Goal: Task Accomplishment & Management: Complete application form

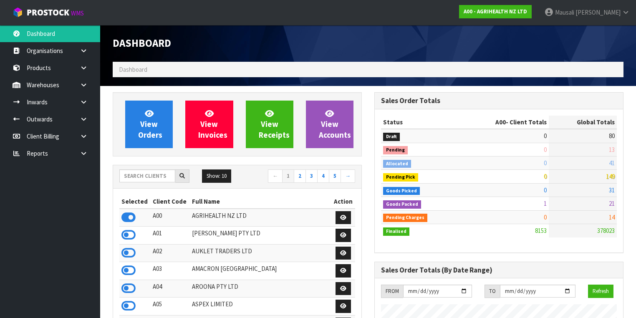
scroll to position [630, 262]
click at [132, 173] on input "text" at bounding box center [147, 176] width 56 height 13
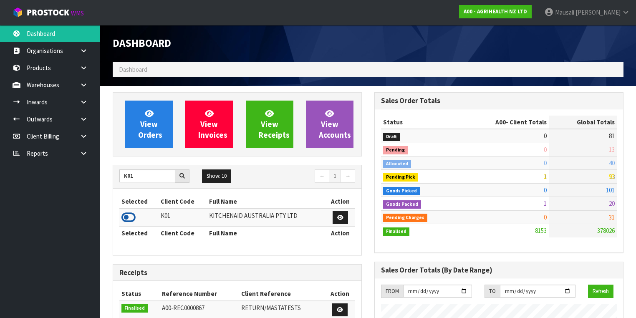
click at [131, 214] on icon at bounding box center [129, 217] width 14 height 13
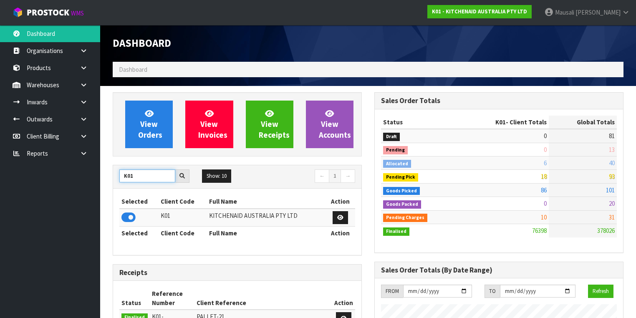
drag, startPoint x: 145, startPoint y: 177, endPoint x: 109, endPoint y: 187, distance: 38.1
type input "S08"
click at [129, 215] on icon at bounding box center [129, 217] width 14 height 13
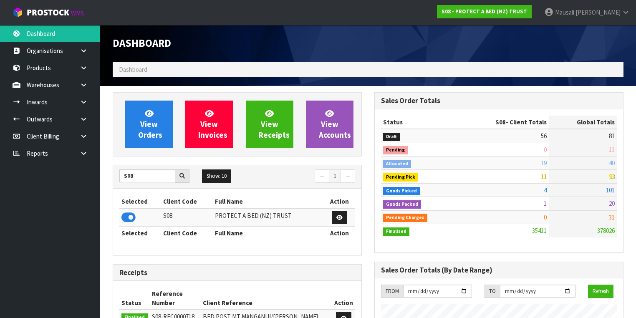
scroll to position [648, 262]
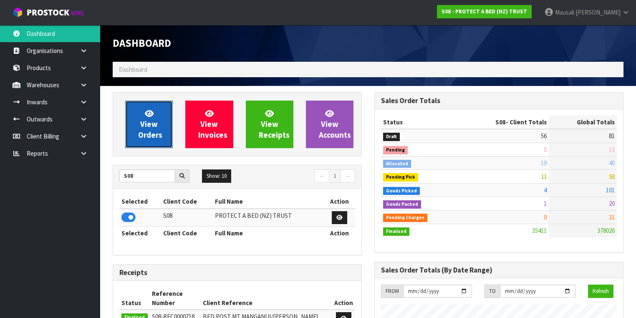
click at [152, 124] on span "View Orders" at bounding box center [150, 124] width 24 height 31
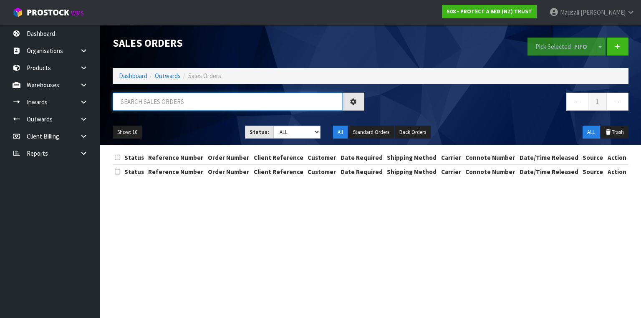
click at [127, 101] on input "text" at bounding box center [228, 102] width 230 height 18
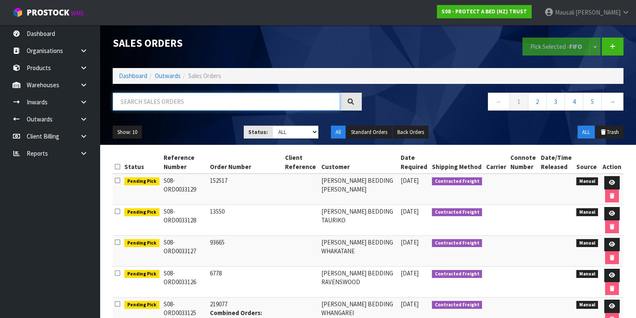
click at [122, 107] on input "text" at bounding box center [227, 102] width 228 height 18
type input "JOB-0392180"
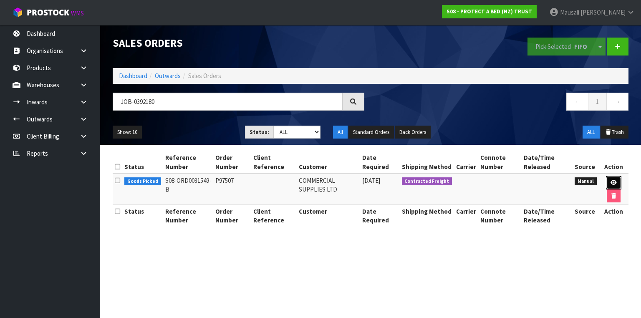
click at [610, 181] on link at bounding box center [613, 182] width 15 height 13
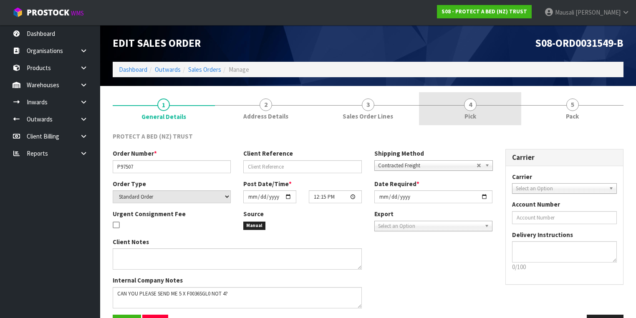
click at [465, 115] on span "Pick" at bounding box center [471, 116] width 12 height 9
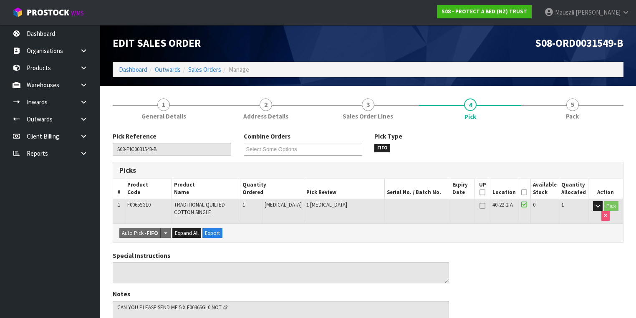
click at [525, 192] on icon at bounding box center [524, 192] width 6 height 0
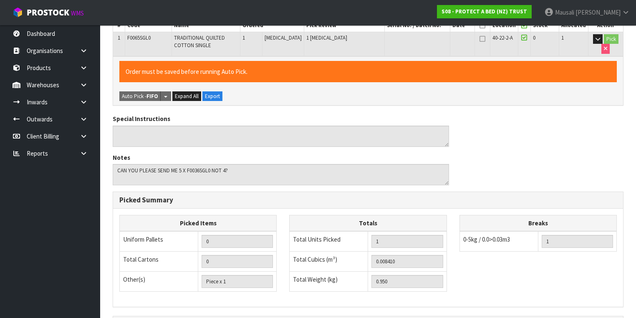
scroll to position [268, 0]
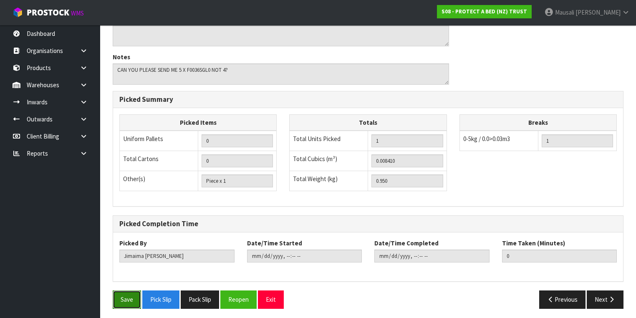
click at [122, 296] on button "Save" at bounding box center [127, 300] width 28 height 18
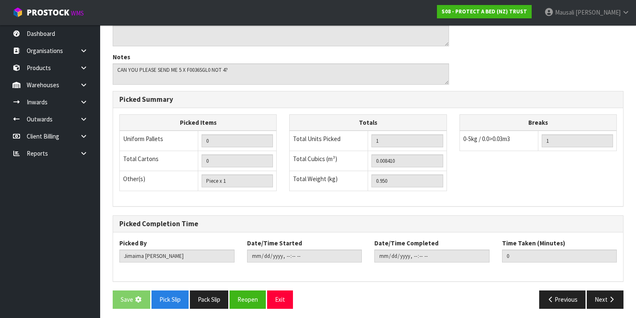
scroll to position [0, 0]
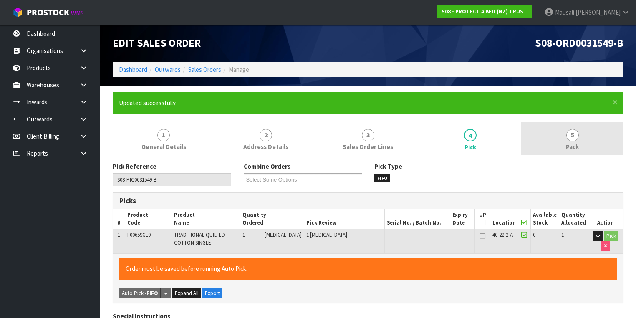
type input "Mausali Tito"
type input "2025-08-25T09:57:27"
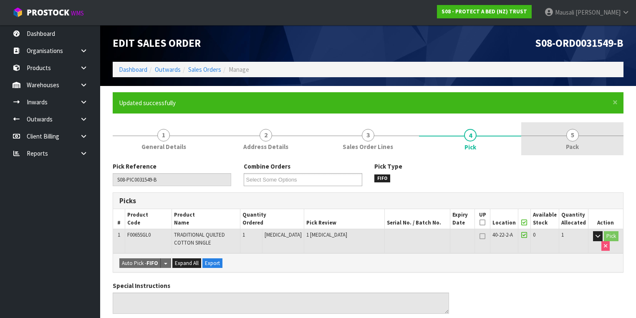
click at [565, 142] on link "5 Pack" at bounding box center [572, 138] width 102 height 33
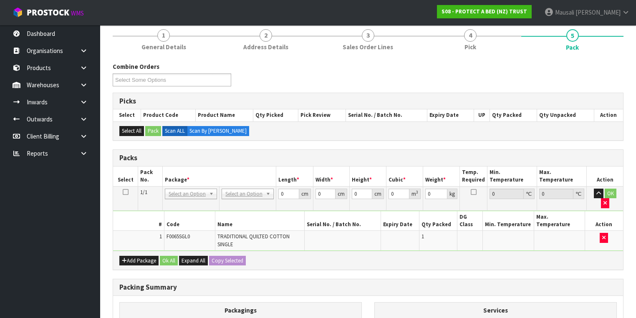
scroll to position [167, 0]
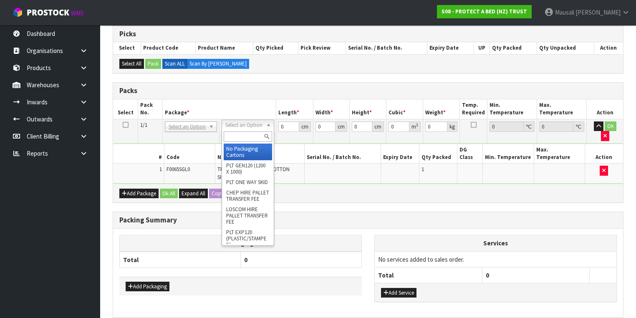
click at [237, 137] on input "text" at bounding box center [248, 137] width 48 height 10
type input "A4"
drag, startPoint x: 241, startPoint y: 152, endPoint x: 286, endPoint y: 135, distance: 47.2
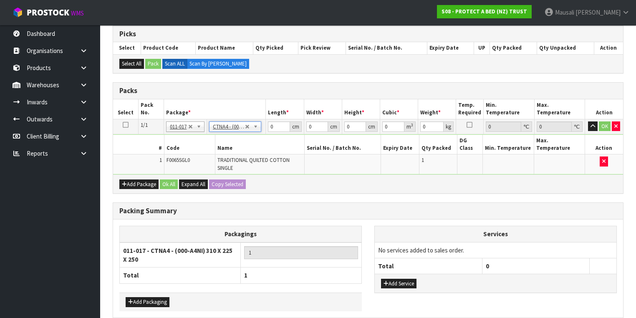
type input "31"
type input "22.5"
type input "25"
type input "0.017438"
type input "1.15"
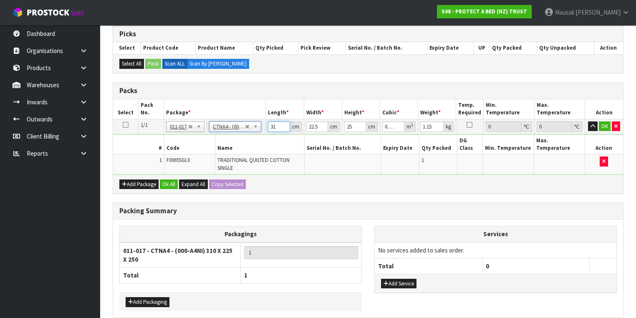
drag, startPoint x: 277, startPoint y: 127, endPoint x: 249, endPoint y: 137, distance: 29.7
click at [250, 137] on tbody "1/1 NONE 007-001 007-002 007-004 007-009 007-013 007-014 007-015 007-017 007-01…" at bounding box center [368, 147] width 510 height 56
type input "3"
type input "0.001687"
type input "32"
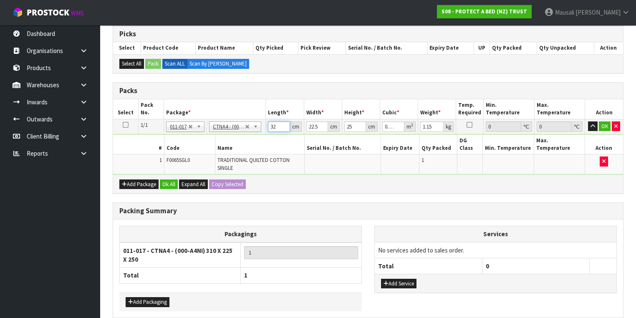
type input "0.018"
type input "32"
type input "2"
type input "0.0016"
type input "24"
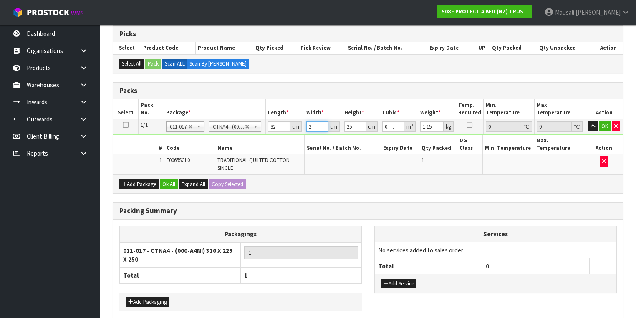
type input "0.0192"
type input "24"
type input "2"
type input "0.001536"
type input "28"
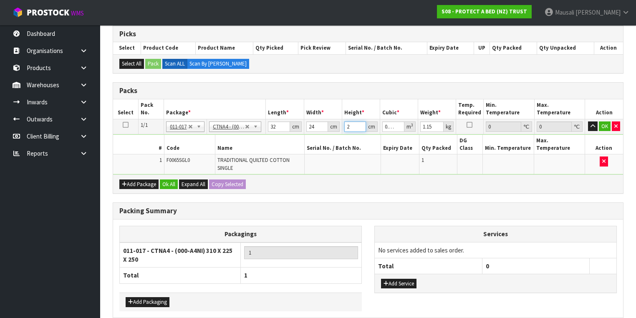
type input "0.021504"
type input "28"
type input "2"
click at [168, 180] on button "Ok All" at bounding box center [169, 185] width 18 height 10
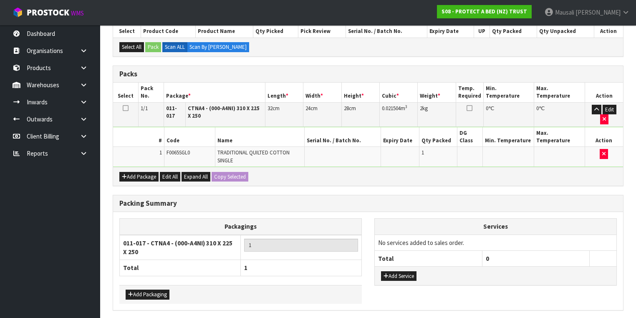
scroll to position [200, 0]
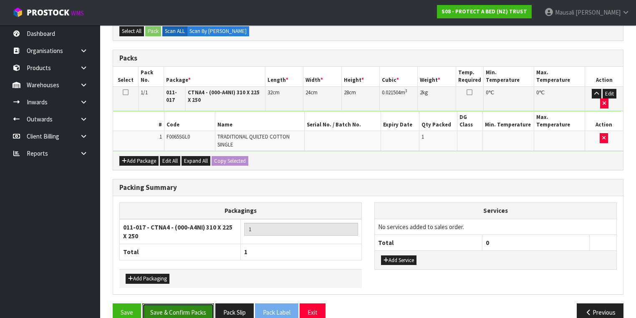
drag, startPoint x: 185, startPoint y: 298, endPoint x: 255, endPoint y: 276, distance: 73.7
click at [185, 304] on button "Save & Confirm Packs" at bounding box center [178, 313] width 72 height 18
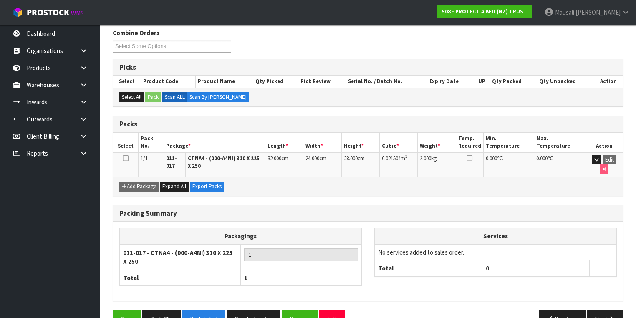
scroll to position [149, 0]
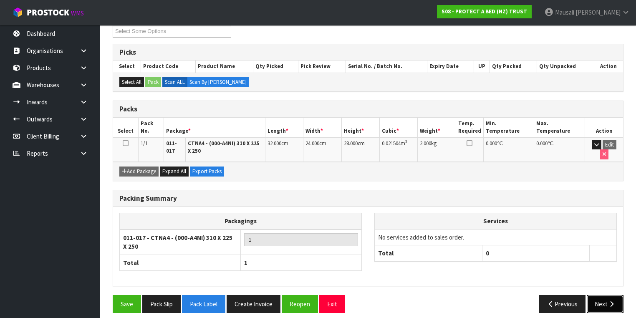
click at [610, 301] on icon "button" at bounding box center [612, 304] width 8 height 6
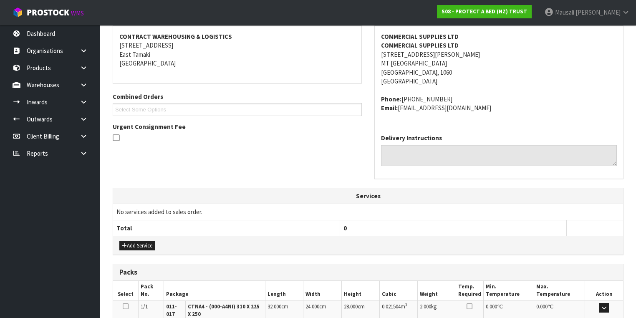
scroll to position [262, 0]
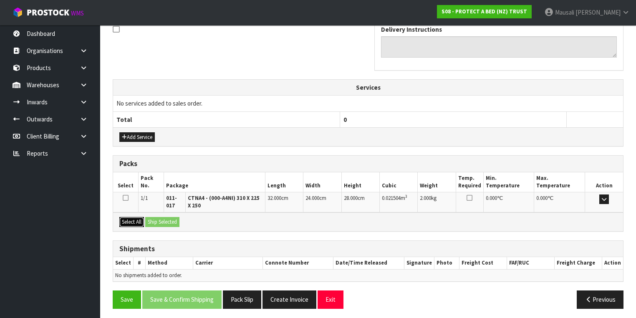
drag, startPoint x: 129, startPoint y: 220, endPoint x: 170, endPoint y: 218, distance: 41.4
click at [131, 220] on button "Select All" at bounding box center [131, 222] width 25 height 10
click at [179, 218] on button "Ship Selected" at bounding box center [162, 222] width 34 height 10
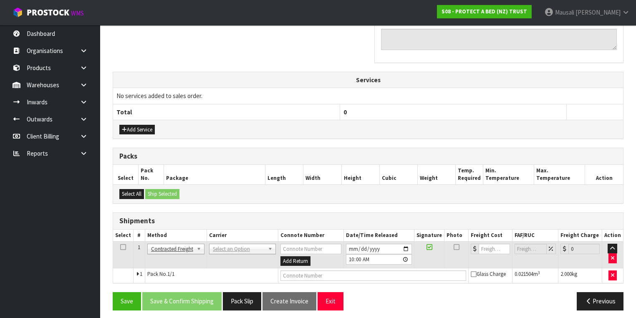
scroll to position [271, 0]
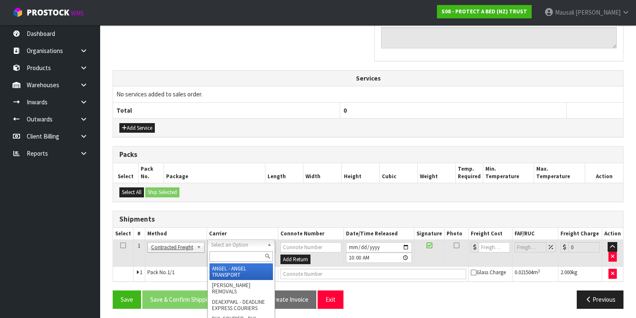
click at [215, 259] on input "text" at bounding box center [241, 256] width 63 height 10
type input "NZP"
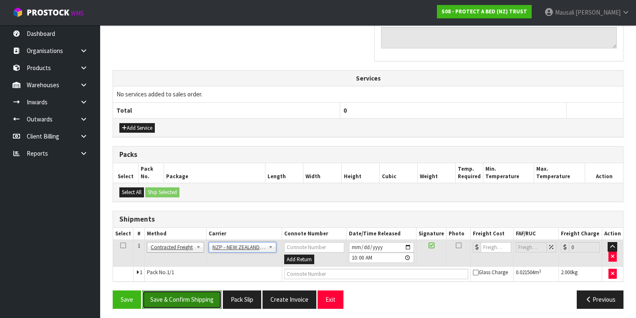
click at [190, 291] on button "Save & Confirm Shipping" at bounding box center [181, 300] width 79 height 18
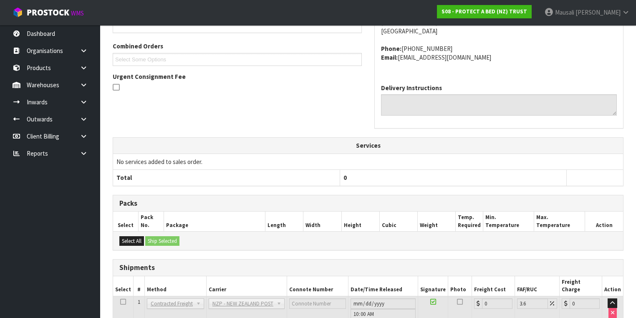
scroll to position [260, 0]
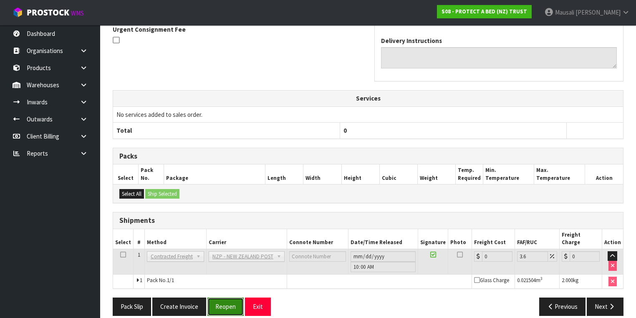
click at [224, 298] on button "Reopen" at bounding box center [226, 307] width 36 height 18
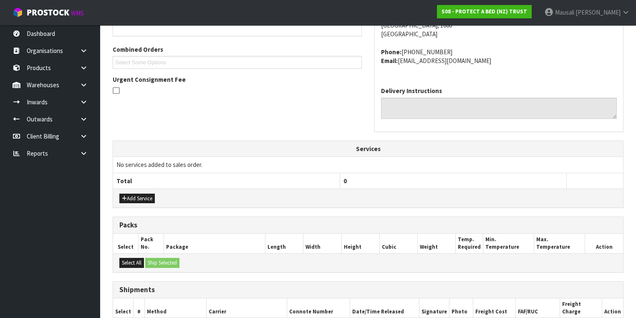
scroll to position [279, 0]
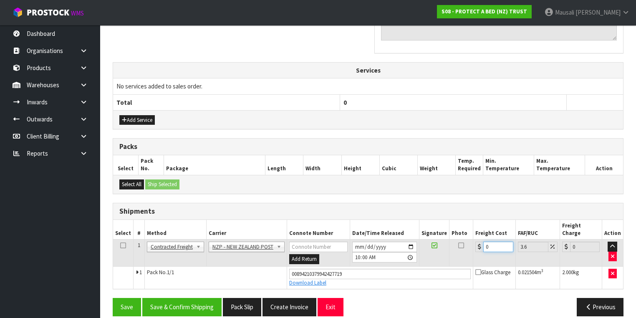
drag, startPoint x: 494, startPoint y: 238, endPoint x: 474, endPoint y: 246, distance: 21.6
click at [474, 246] on td "0" at bounding box center [494, 253] width 42 height 27
type input "4"
type input "4.14"
type input "4.3"
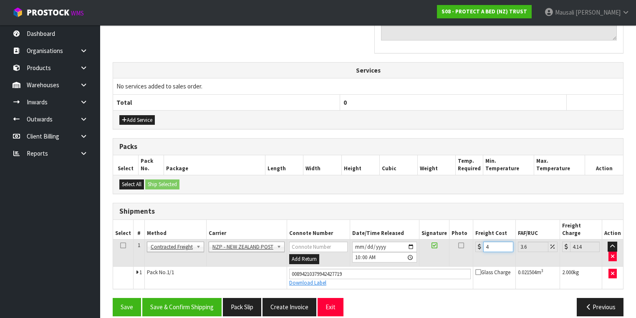
type input "4.45"
type input "4.33"
type input "4.49"
type input "4.33"
click at [161, 299] on button "Save & Confirm Shipping" at bounding box center [181, 307] width 79 height 18
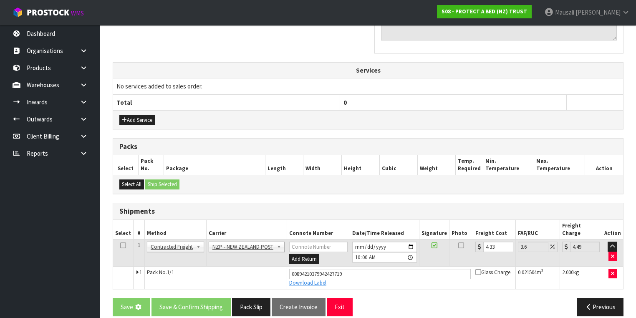
scroll to position [0, 0]
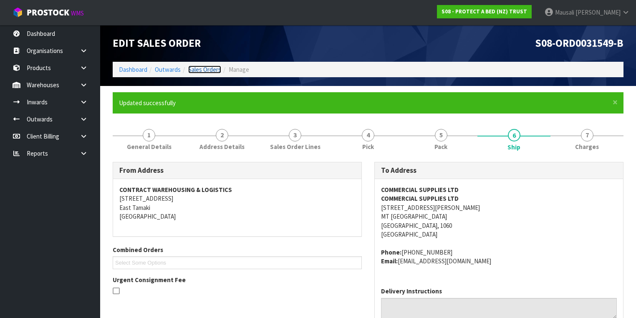
click at [192, 70] on link "Sales Orders" at bounding box center [204, 70] width 33 height 8
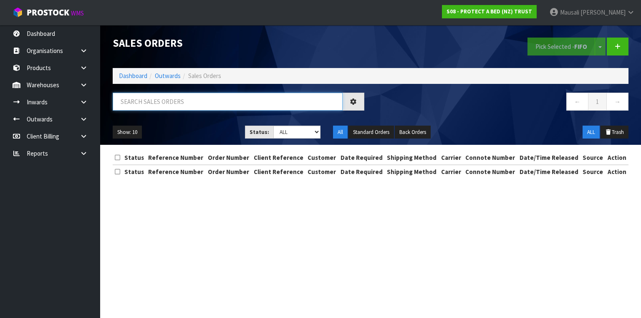
click at [134, 104] on input "text" at bounding box center [228, 102] width 230 height 18
type input "JOB-0408986"
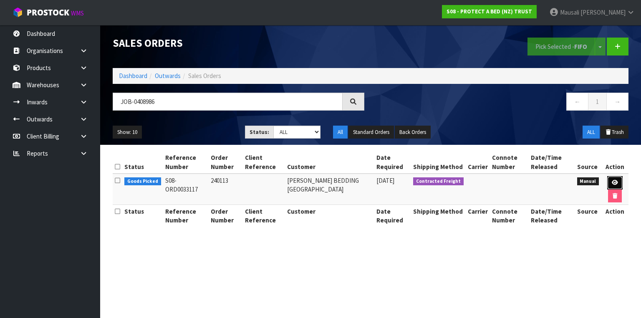
click at [612, 180] on icon at bounding box center [615, 182] width 6 height 5
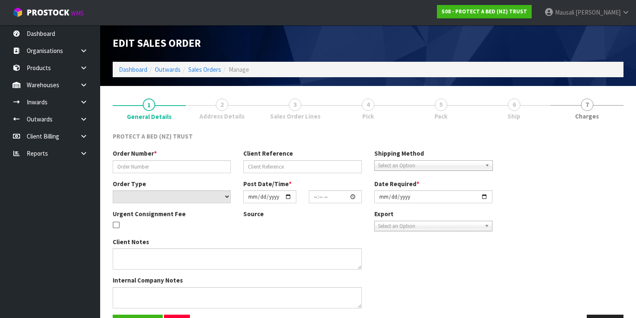
type input "240113"
select select "number:0"
type input "2025-08-22"
type input "15:29:00.000"
type input "2025-08-25"
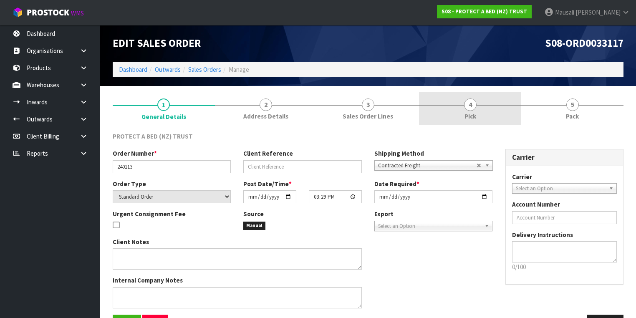
click at [474, 111] on link "4 Pick" at bounding box center [470, 108] width 102 height 33
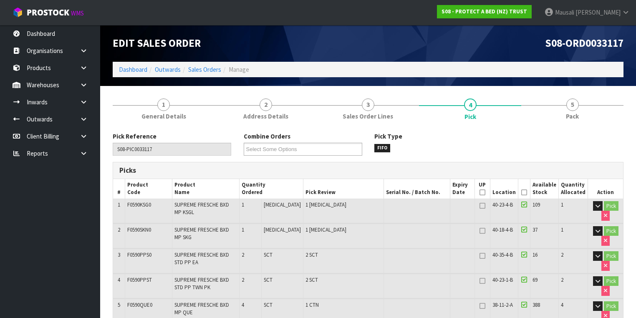
click at [524, 192] on icon at bounding box center [524, 192] width 6 height 0
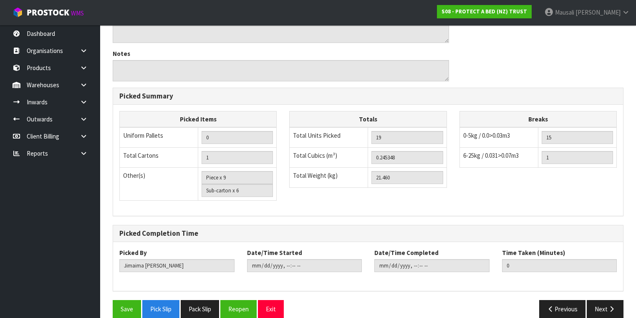
scroll to position [452, 0]
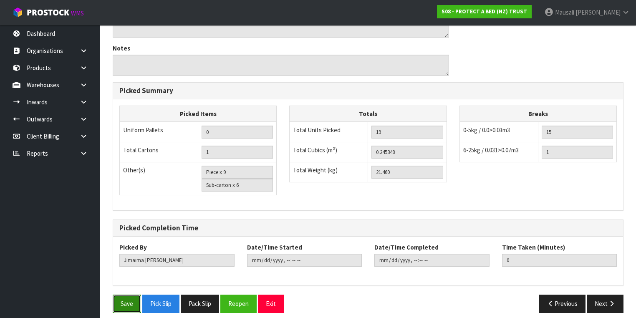
click at [116, 295] on button "Save" at bounding box center [127, 304] width 28 height 18
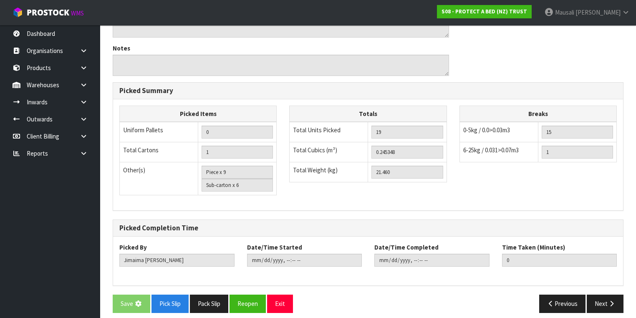
scroll to position [0, 0]
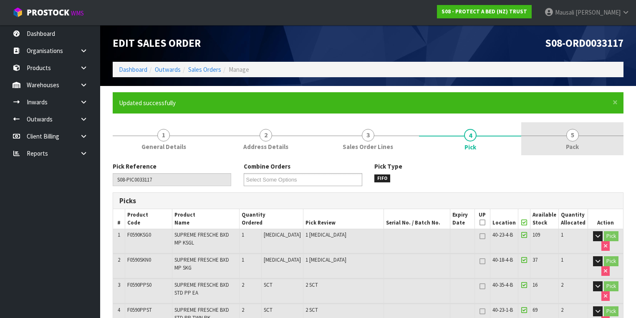
type input "Mausali Tito"
type input "2025-08-25T10:03:44"
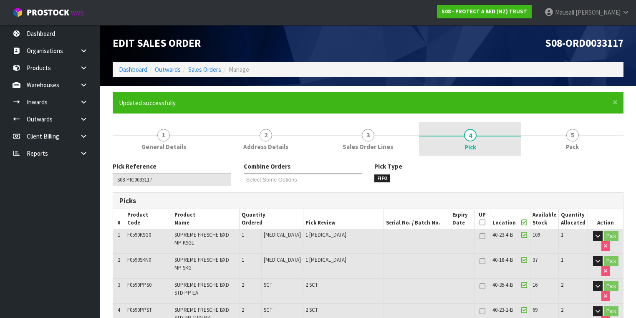
drag, startPoint x: 575, startPoint y: 135, endPoint x: 496, endPoint y: 152, distance: 79.8
click at [574, 135] on span "5" at bounding box center [573, 135] width 13 height 13
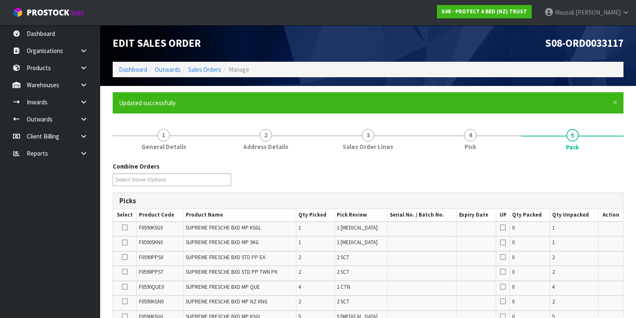
scroll to position [167, 0]
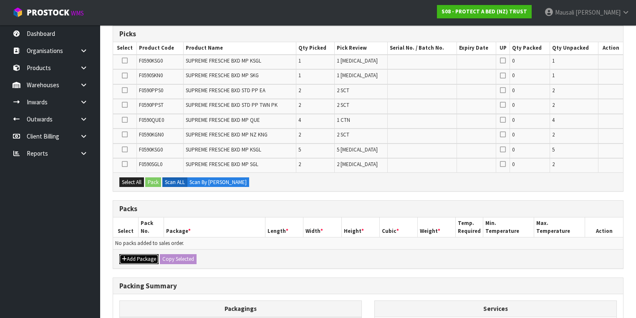
click at [135, 254] on button "Add Package" at bounding box center [138, 259] width 39 height 10
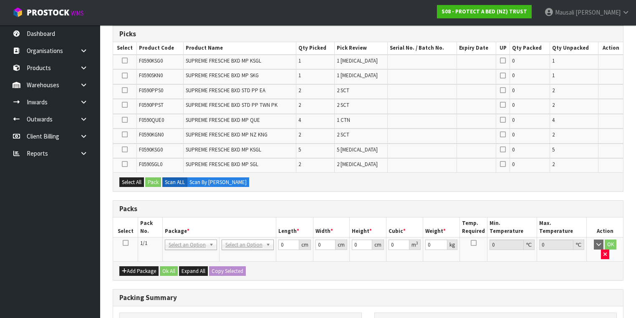
click at [126, 243] on icon at bounding box center [126, 243] width 6 height 0
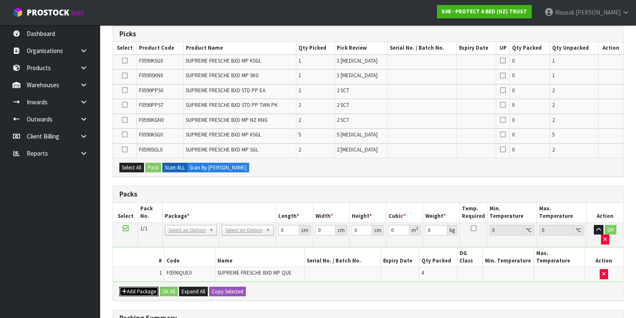
click at [143, 287] on button "Add Package" at bounding box center [138, 292] width 39 height 10
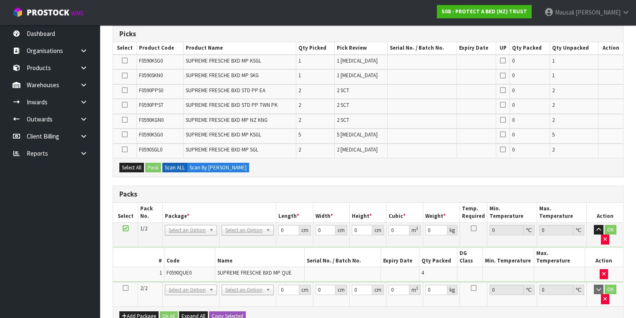
click at [127, 288] on icon at bounding box center [126, 288] width 6 height 0
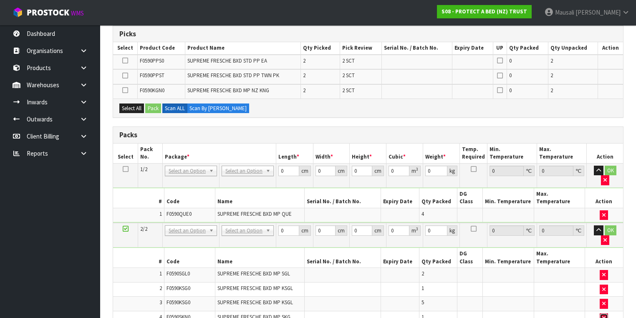
click at [600, 314] on button "button" at bounding box center [604, 319] width 8 height 10
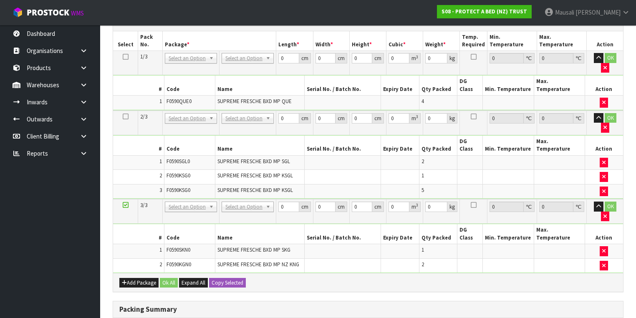
scroll to position [334, 0]
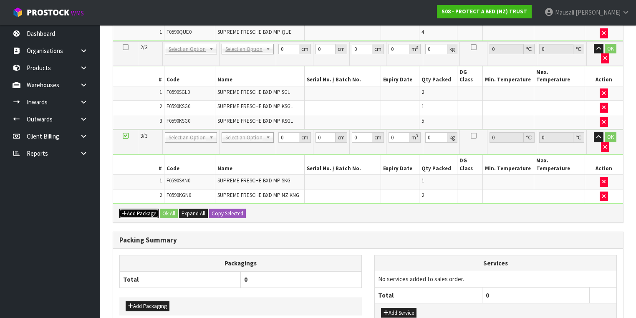
click at [135, 209] on button "Add Package" at bounding box center [138, 214] width 39 height 10
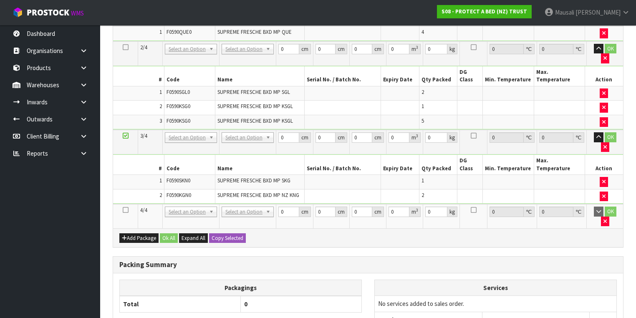
drag, startPoint x: 125, startPoint y: 154, endPoint x: 276, endPoint y: 119, distance: 154.9
click at [126, 210] on icon at bounding box center [126, 210] width 6 height 0
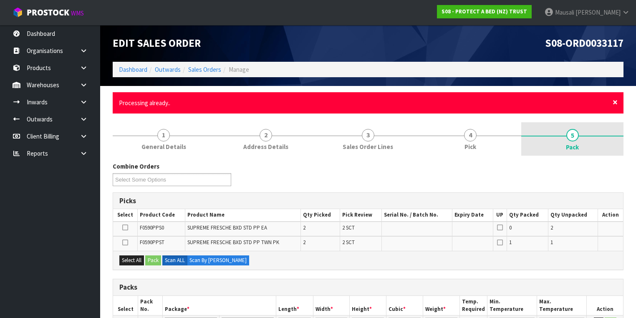
click at [615, 102] on span "×" at bounding box center [615, 102] width 5 height 12
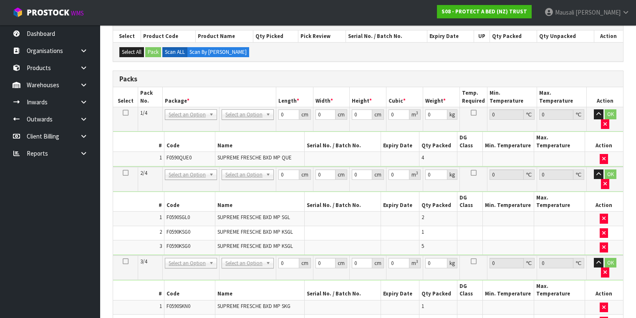
scroll to position [167, 0]
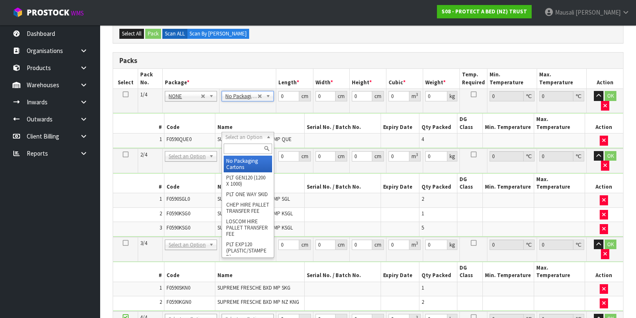
click at [249, 149] on input "text" at bounding box center [248, 149] width 48 height 10
type input "OC"
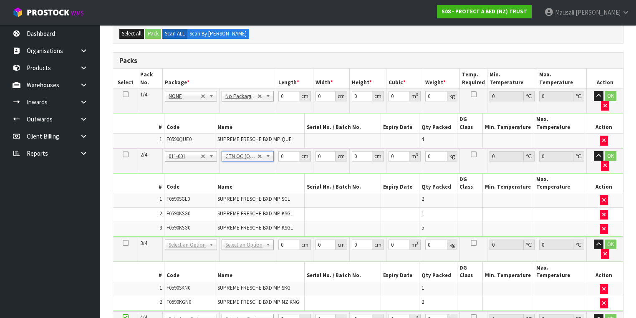
type input "8.16"
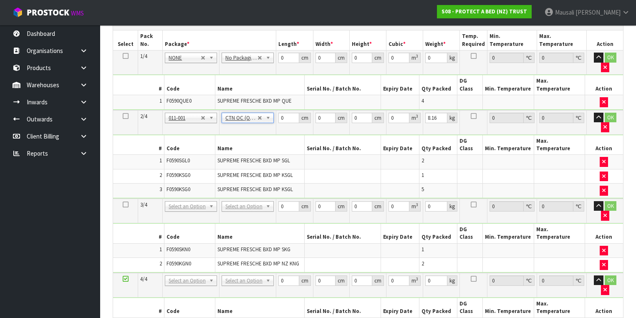
scroll to position [267, 0]
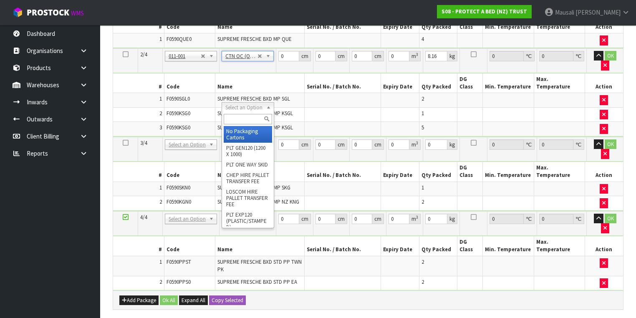
click at [232, 120] on input "text" at bounding box center [248, 119] width 48 height 10
type input "CTN6"
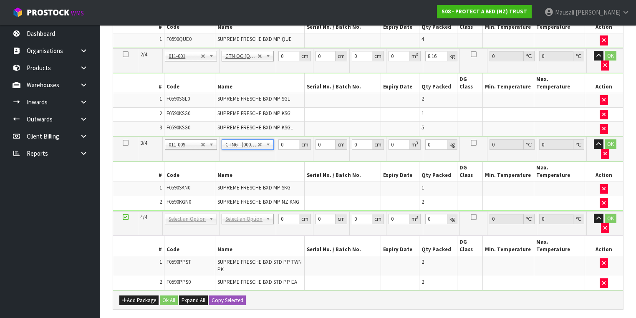
type input "45.5"
type input "30.5"
type input "0.042326"
type input "5"
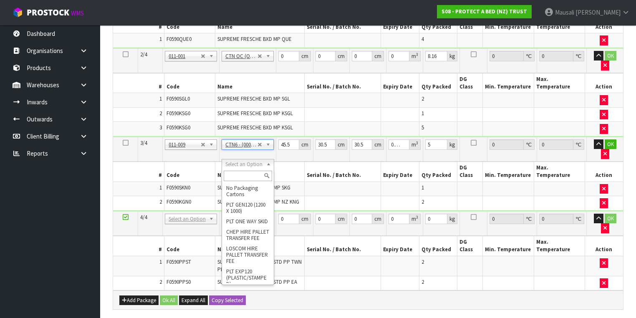
click at [235, 177] on input "text" at bounding box center [248, 176] width 48 height 10
type input "A4"
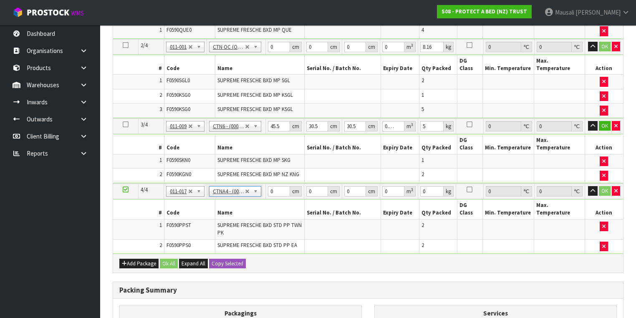
type input "31"
type input "22.5"
type input "25"
type input "0.017438"
type input "2"
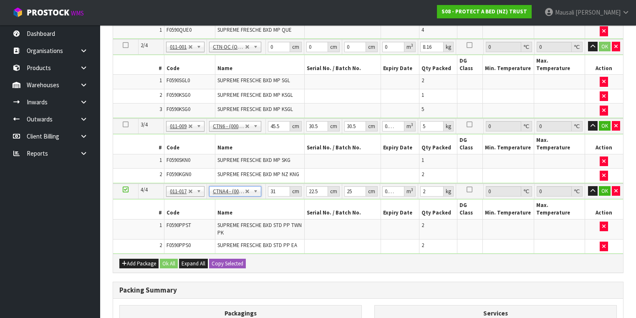
scroll to position [134, 0]
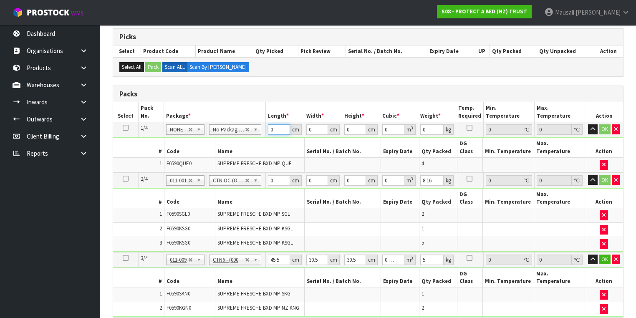
drag, startPoint x: 275, startPoint y: 130, endPoint x: 259, endPoint y: 140, distance: 18.8
click at [259, 140] on tbody "1/4 NONE 007-001 007-002 007-004 007-009 007-013 007-014 007-015 007-017 007-01…" at bounding box center [368, 147] width 510 height 51
type input "58"
type input "40"
type input "3"
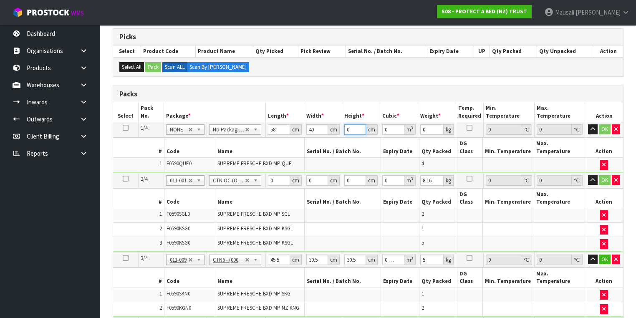
type input "0.00696"
type input "32"
type input "0.07424"
type input "32"
type input "7"
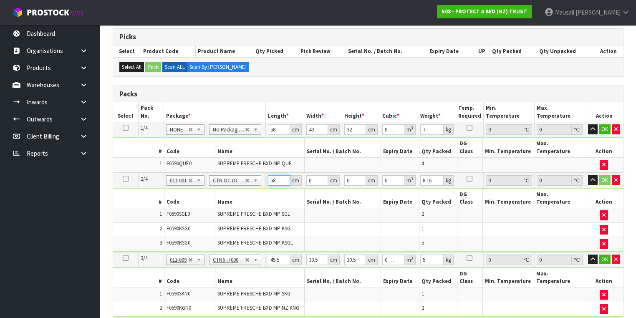
type input "58"
type input "40"
type input "3"
type input "0.00696"
type input "32"
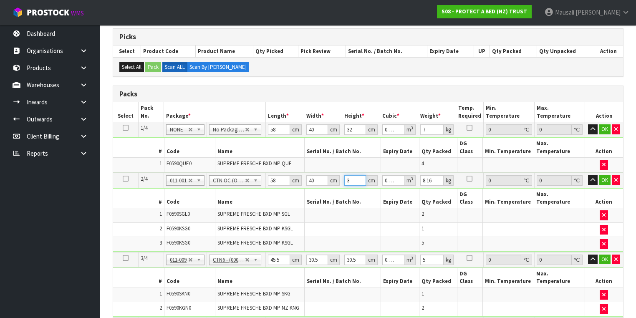
type input "0.07424"
type input "32"
type input "10"
type input "4"
type input "0.003721"
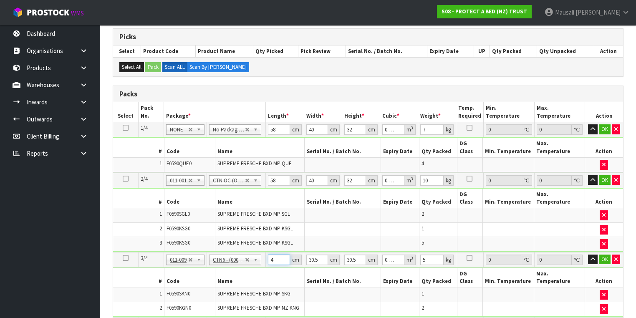
type input "47"
type input "0.043722"
type input "47"
type input "3"
type input "0.0043"
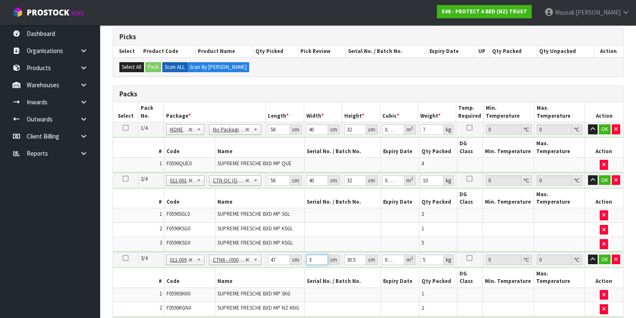
type input "32"
type input "0.045872"
type input "32"
type input "3"
type input "0.004512"
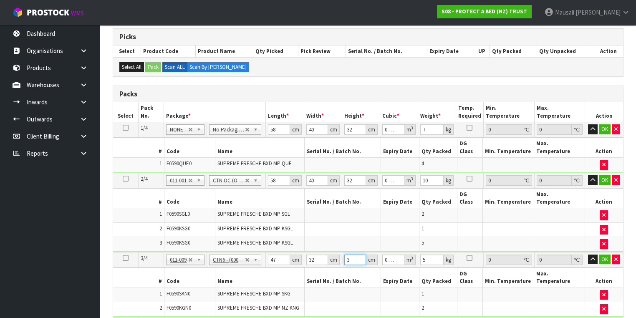
type input "32"
type input "0.048128"
type input "32"
type input "6"
type input "3"
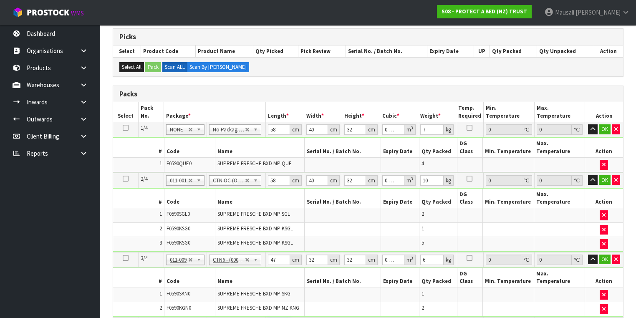
type input "0.001687"
type input "32"
type input "0.018"
type input "32"
type input "2"
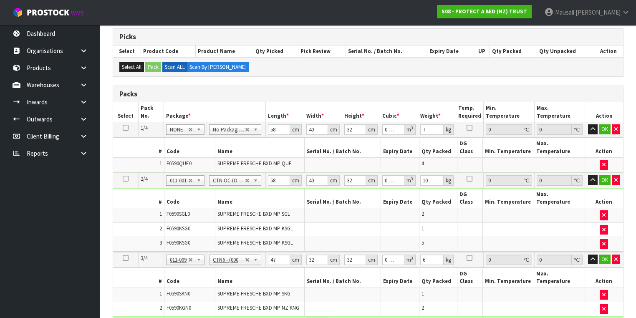
type input "0.0016"
type input "24"
type input "0.0192"
type input "24"
type input "2"
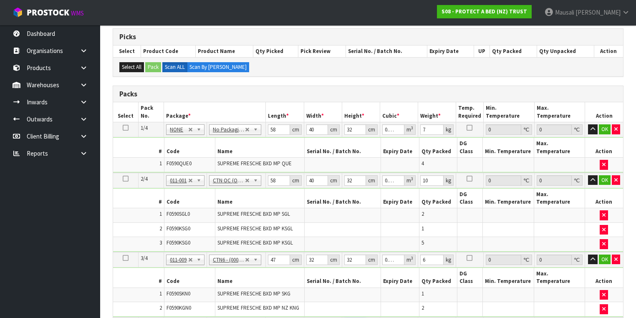
type input "0.001536"
type input "27"
type input "0.020736"
type input "27"
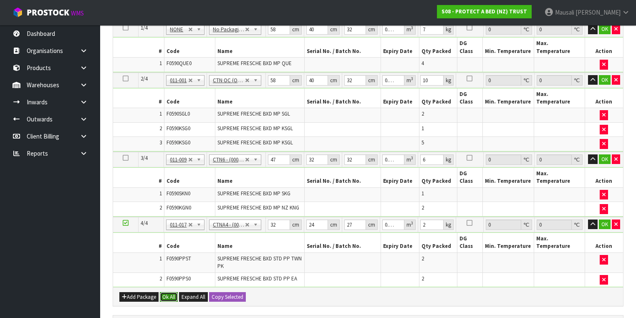
click at [166, 292] on button "Ok All" at bounding box center [169, 297] width 18 height 10
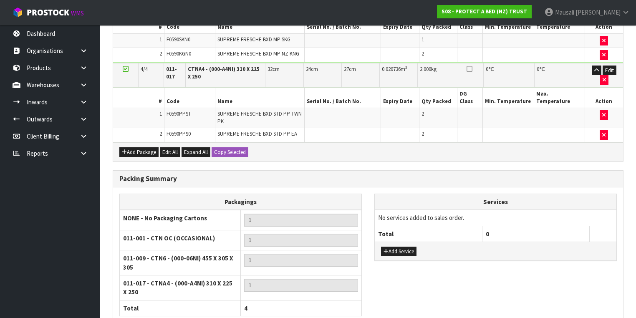
scroll to position [427, 0]
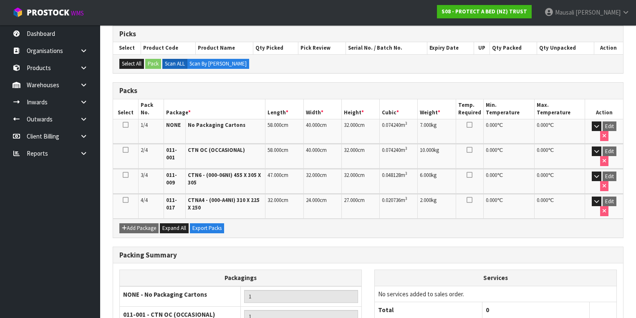
scroll to position [270, 0]
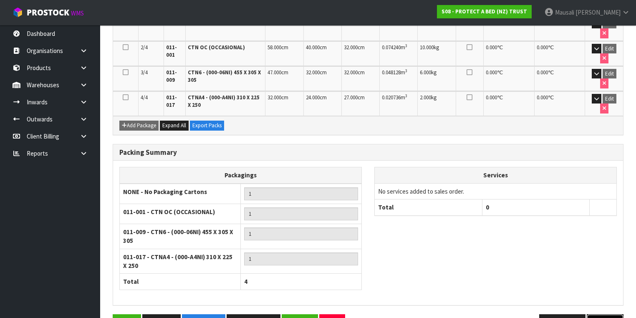
click at [601, 314] on button "Next" at bounding box center [605, 323] width 37 height 18
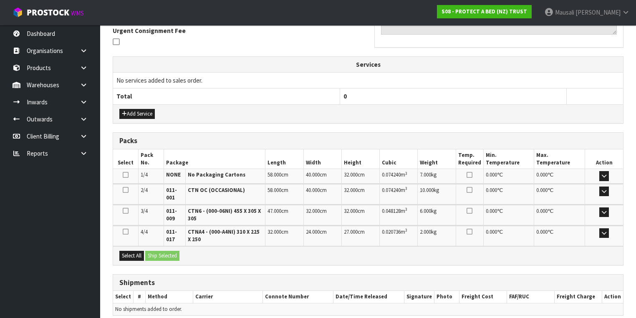
scroll to position [282, 0]
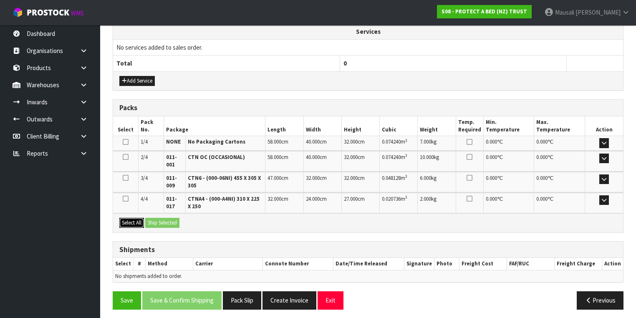
drag, startPoint x: 130, startPoint y: 220, endPoint x: 172, endPoint y: 217, distance: 41.4
click at [143, 219] on button "Select All" at bounding box center [131, 223] width 25 height 10
click at [172, 218] on button "Ship Selected" at bounding box center [162, 223] width 34 height 10
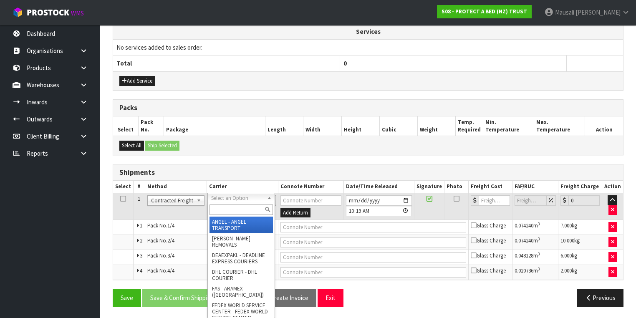
click at [225, 207] on input "text" at bounding box center [241, 210] width 63 height 10
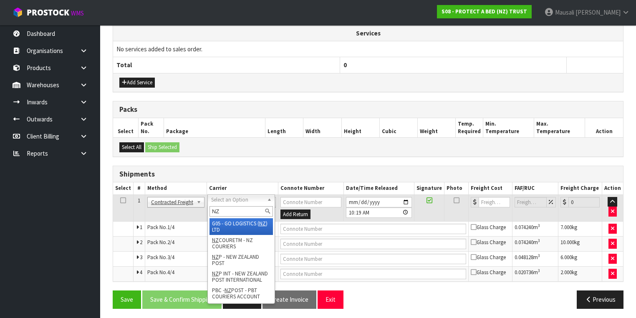
type input "NZP"
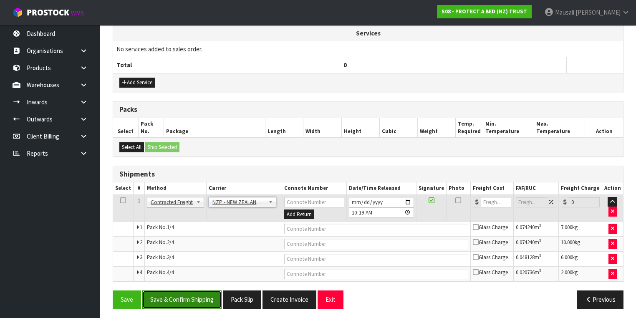
drag, startPoint x: 179, startPoint y: 299, endPoint x: 193, endPoint y: 293, distance: 15.4
click at [182, 297] on button "Save & Confirm Shipping" at bounding box center [181, 300] width 79 height 18
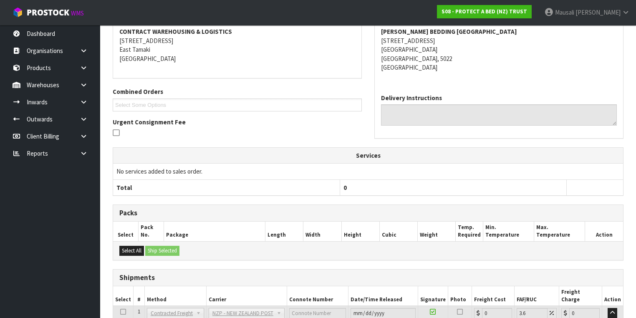
scroll to position [266, 0]
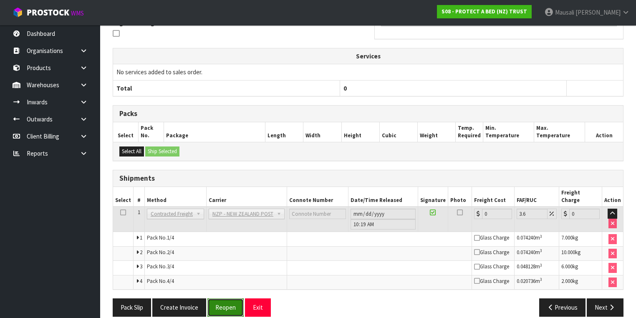
drag, startPoint x: 220, startPoint y: 294, endPoint x: 227, endPoint y: 294, distance: 6.3
click at [220, 299] on button "Reopen" at bounding box center [226, 308] width 36 height 18
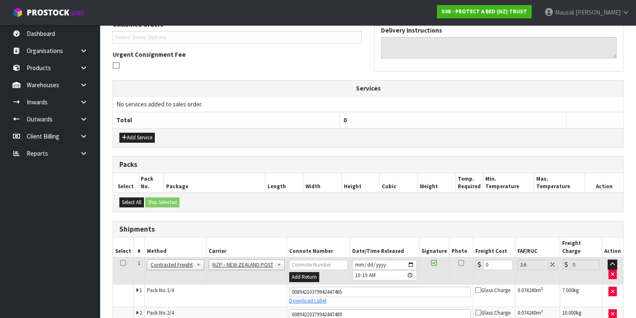
scroll to position [288, 0]
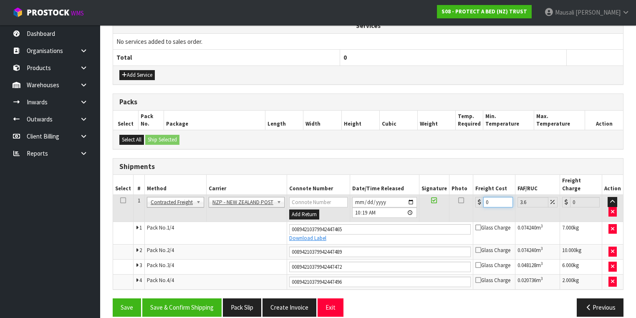
drag, startPoint x: 499, startPoint y: 192, endPoint x: 480, endPoint y: 199, distance: 21.0
click at [480, 199] on td "0" at bounding box center [494, 208] width 42 height 27
type input "4"
type input "4.14"
type input "41"
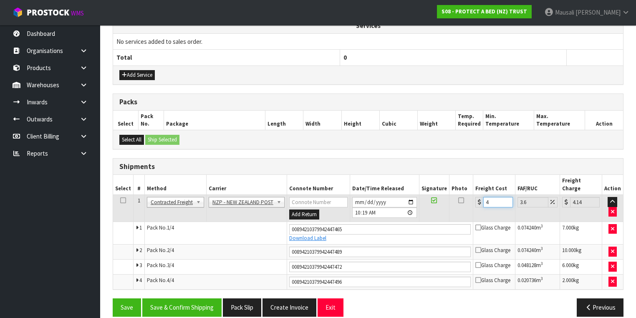
type input "42.48"
type input "41.9"
type input "43.41"
type input "41.92"
type input "43.43"
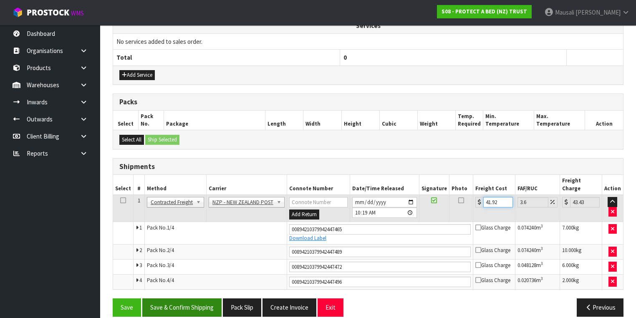
type input "41.92"
click at [177, 301] on button "Save & Confirm Shipping" at bounding box center [181, 308] width 79 height 18
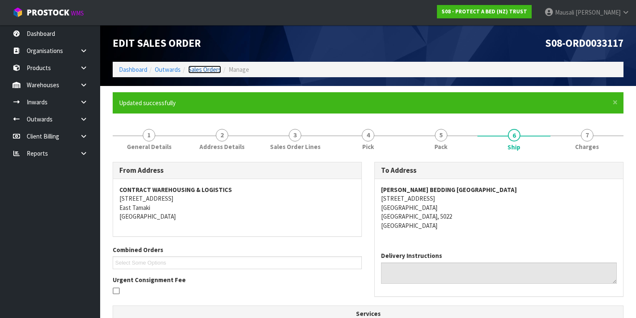
click at [201, 70] on link "Sales Orders" at bounding box center [204, 70] width 33 height 8
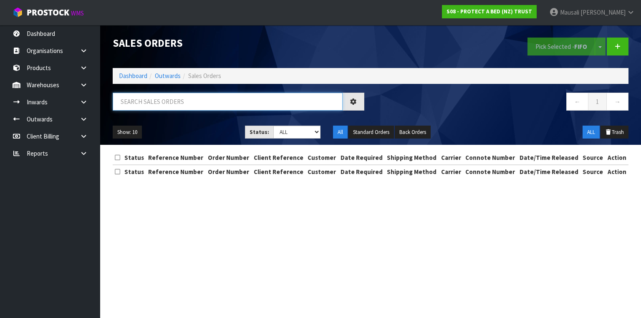
click at [139, 104] on input "text" at bounding box center [228, 102] width 230 height 18
type input "JOB-0409017"
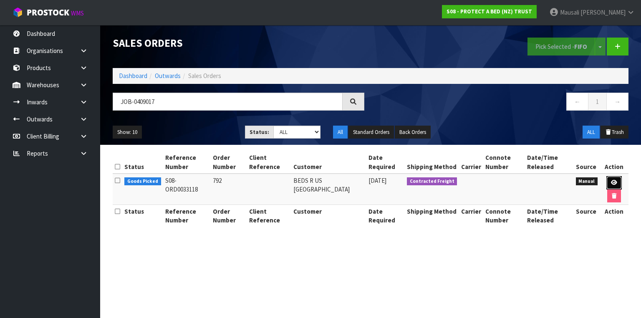
click at [615, 178] on link at bounding box center [614, 182] width 15 height 13
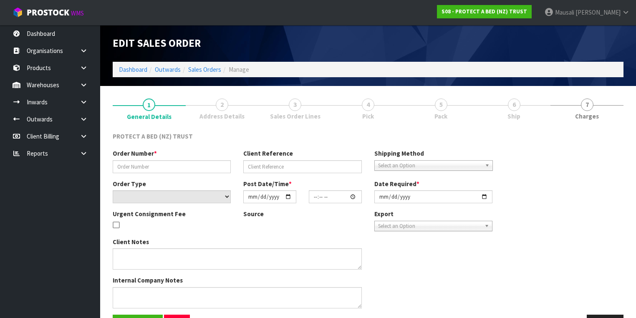
type input "792"
select select "number:0"
type input "2025-08-22"
type input "16:10:00.000"
type input "2025-08-25"
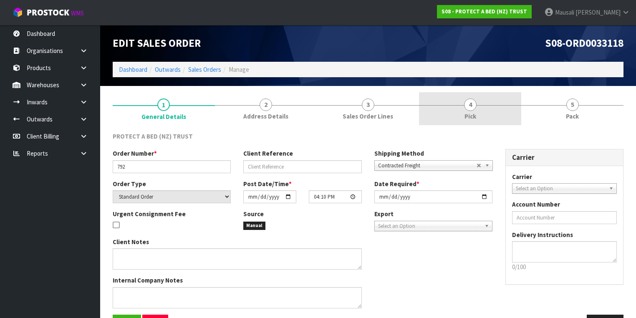
click at [450, 114] on link "4 Pick" at bounding box center [470, 108] width 102 height 33
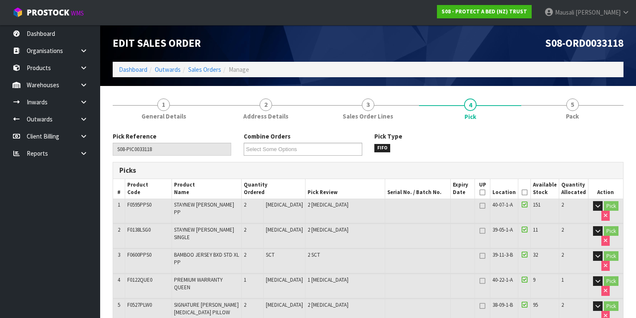
click at [525, 192] on icon at bounding box center [525, 192] width 6 height 0
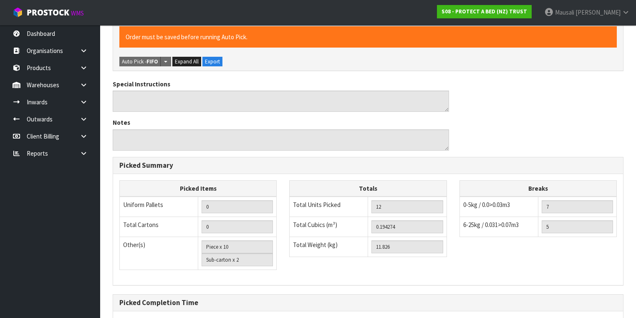
scroll to position [403, 0]
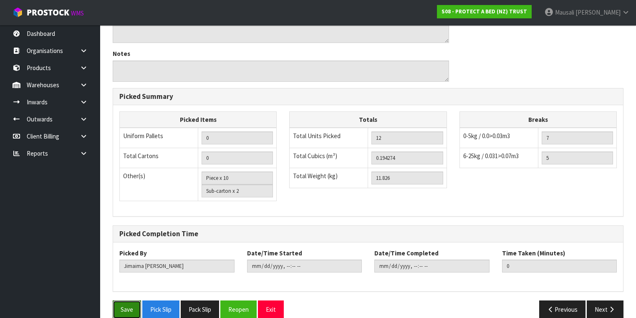
drag, startPoint x: 120, startPoint y: 294, endPoint x: 139, endPoint y: 282, distance: 22.5
click at [122, 301] on button "Save" at bounding box center [127, 310] width 28 height 18
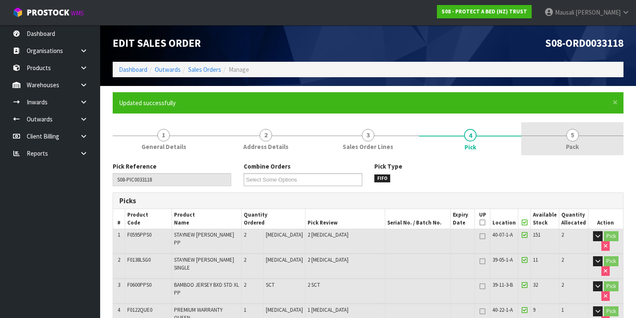
type input "Mausali Tito"
type input "2025-08-25T10:21:39"
drag, startPoint x: 577, startPoint y: 142, endPoint x: 564, endPoint y: 145, distance: 14.1
click at [577, 142] on span "Pack" at bounding box center [572, 146] width 13 height 9
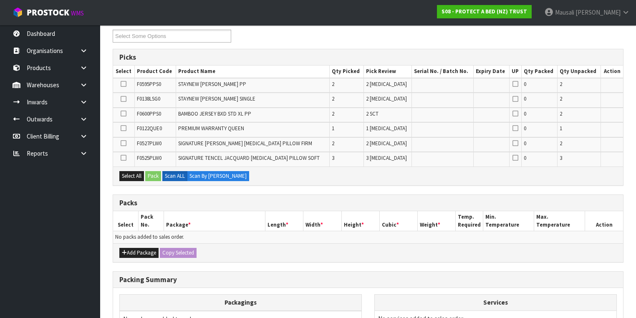
scroll to position [167, 0]
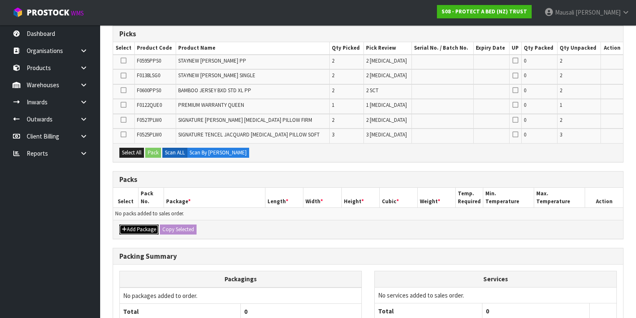
click at [127, 225] on button "Add Package" at bounding box center [138, 230] width 39 height 10
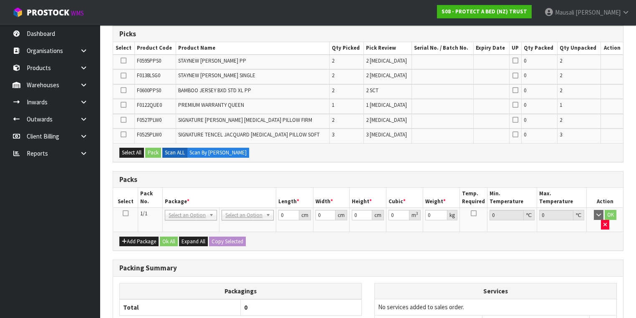
click at [126, 213] on icon at bounding box center [126, 213] width 6 height 0
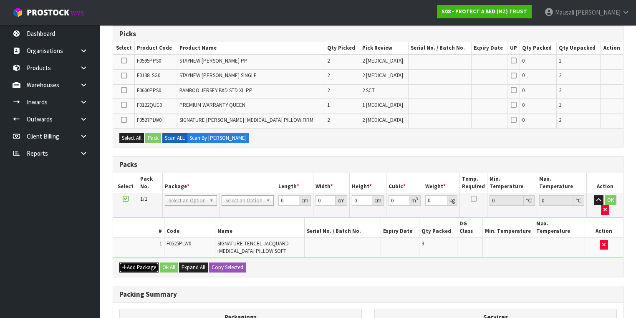
click at [126, 265] on icon "button" at bounding box center [124, 267] width 5 height 5
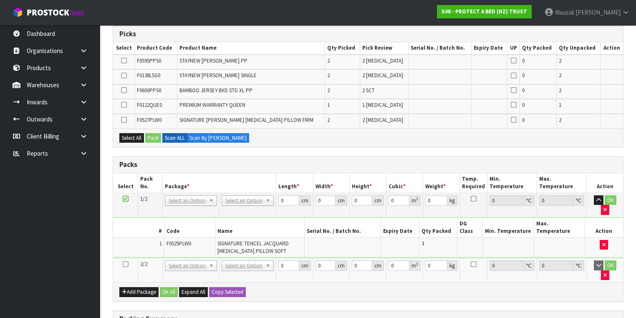
click at [124, 264] on icon at bounding box center [126, 264] width 6 height 0
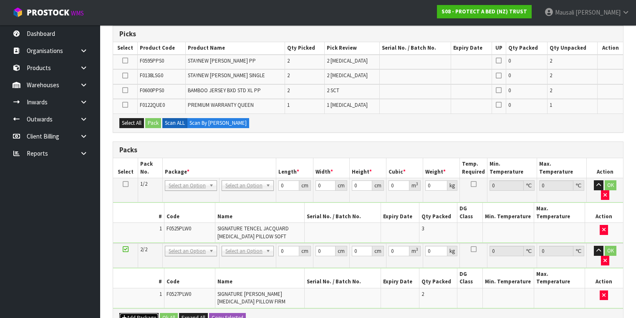
click at [127, 313] on button "Add Package" at bounding box center [138, 318] width 39 height 10
click at [123, 315] on icon at bounding box center [126, 315] width 6 height 0
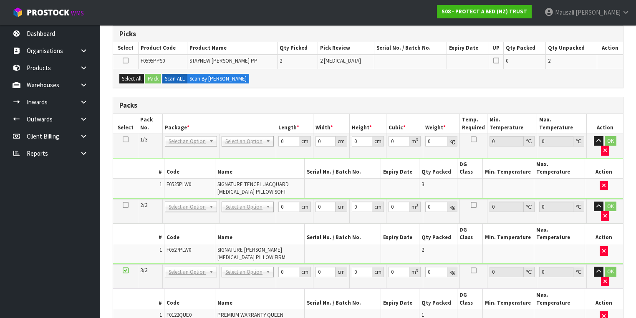
scroll to position [0, 0]
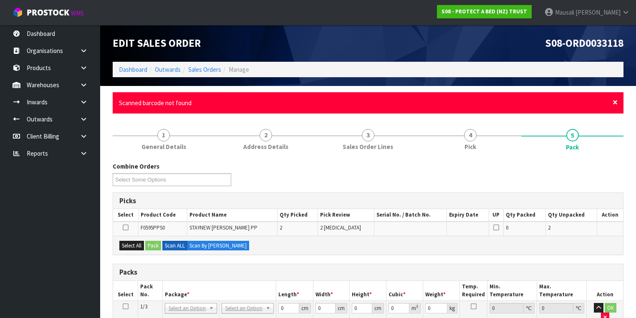
click at [617, 102] on span "×" at bounding box center [615, 102] width 5 height 12
click at [614, 102] on span "×" at bounding box center [615, 102] width 5 height 12
click at [614, 103] on span "×" at bounding box center [615, 102] width 5 height 12
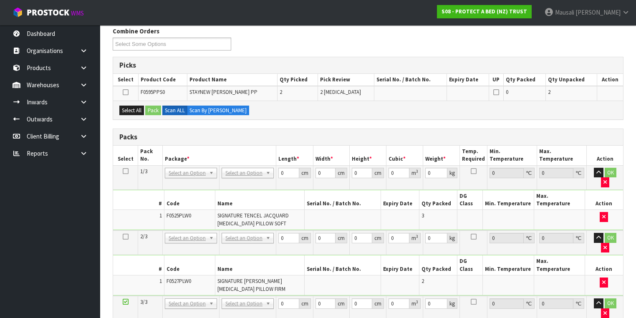
scroll to position [100, 0]
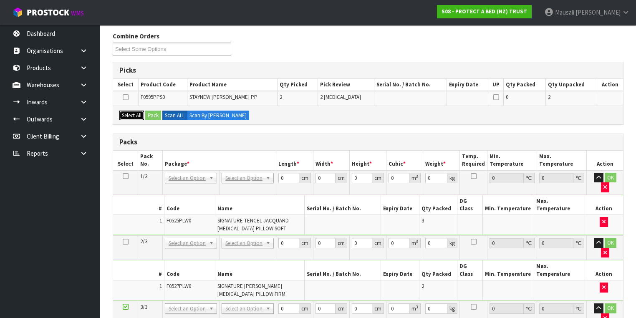
drag, startPoint x: 124, startPoint y: 114, endPoint x: 143, endPoint y: 111, distance: 19.6
click at [129, 112] on button "Select All" at bounding box center [131, 116] width 25 height 10
click at [149, 112] on button "Pack" at bounding box center [153, 116] width 16 height 10
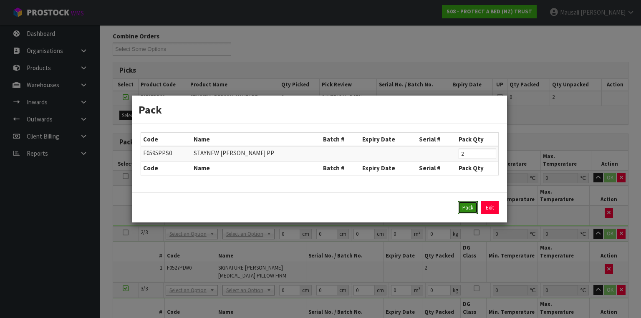
drag, startPoint x: 469, startPoint y: 203, endPoint x: 465, endPoint y: 202, distance: 4.6
click at [469, 203] on button "Pack" at bounding box center [468, 207] width 20 height 13
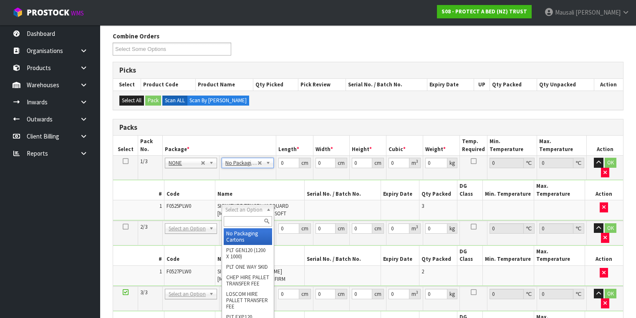
type input "2"
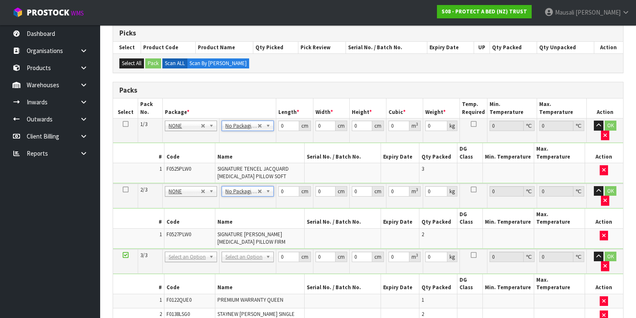
scroll to position [167, 0]
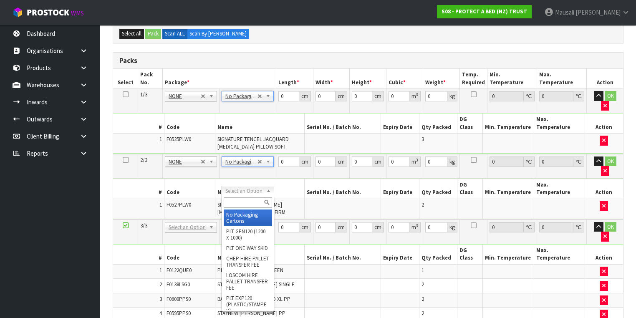
click at [233, 203] on input "text" at bounding box center [248, 202] width 48 height 10
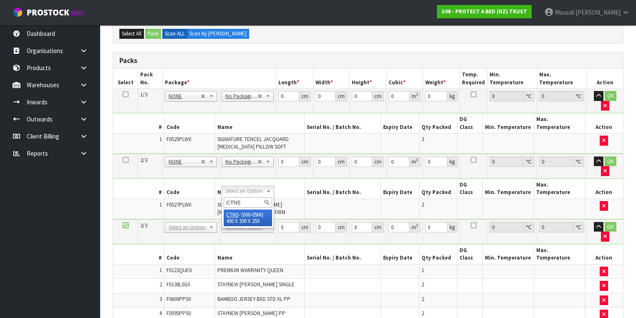
type input "CTN5"
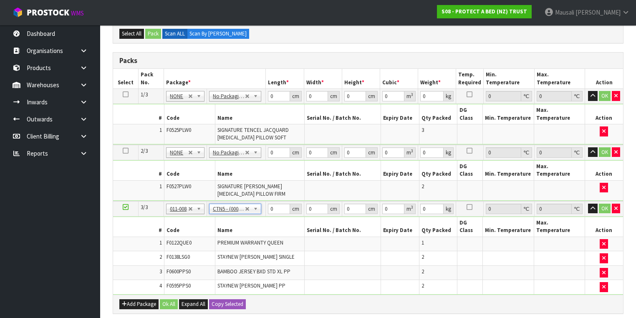
type input "43"
type input "33"
type input "25.5"
type input "0.036185"
type input "2.94"
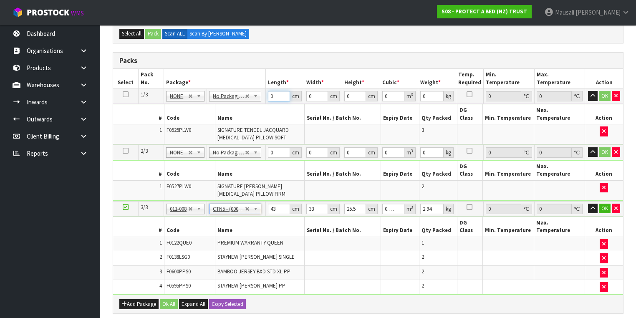
drag, startPoint x: 278, startPoint y: 98, endPoint x: 269, endPoint y: 102, distance: 10.3
click at [269, 102] on tbody "1/3 NONE 007-001 007-002 007-004 007-009 007-013 007-014 007-015 007-017 007-01…" at bounding box center [368, 117] width 510 height 56
type input "62"
type input "42"
type input "4"
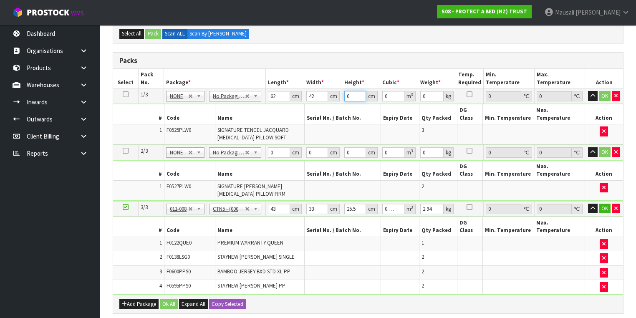
type input "0.010416"
type input "45"
type input "0.11718"
type input "45"
type input "7"
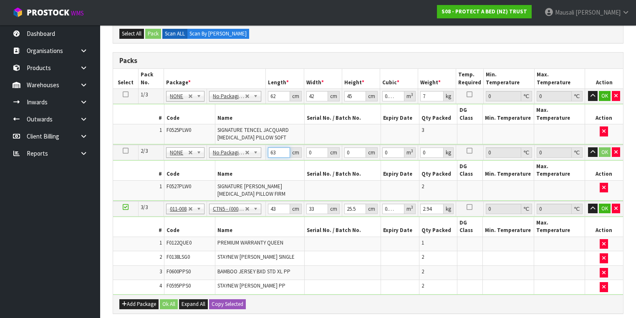
type input "63"
type input "42"
type input "3"
type input "0.007938"
type input "31"
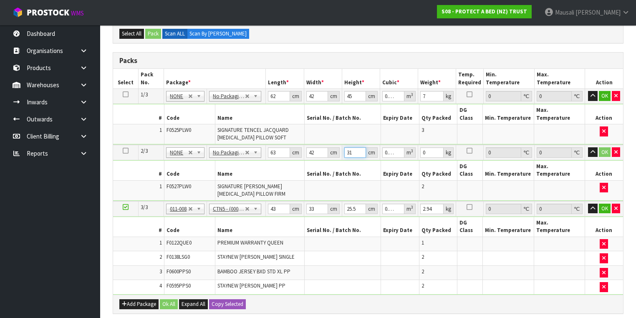
type input "0.082026"
type input "31"
type input "5"
type input "4"
type input "0.003366"
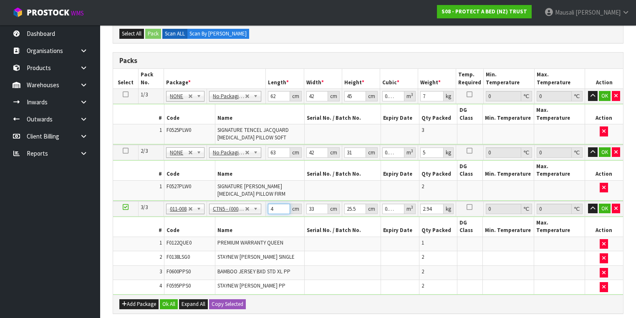
type input "44"
type input "0.037026"
type input "44"
type input "3"
type input "0.003366"
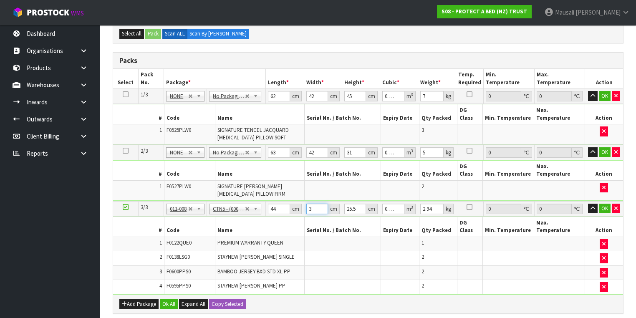
type input "35"
type input "0.03927"
type input "35"
type input "2"
type input "0.00308"
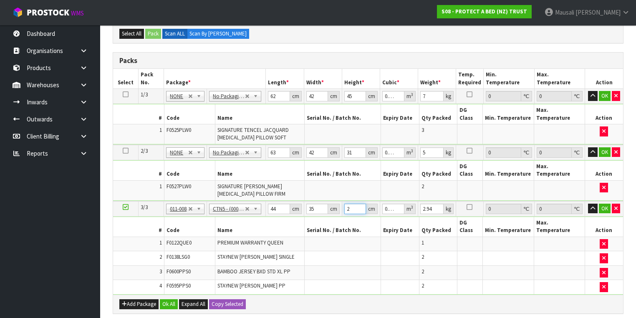
type input "28"
type input "0.04312"
type input "28"
type input "4"
click at [169, 299] on button "Ok All" at bounding box center [169, 304] width 18 height 10
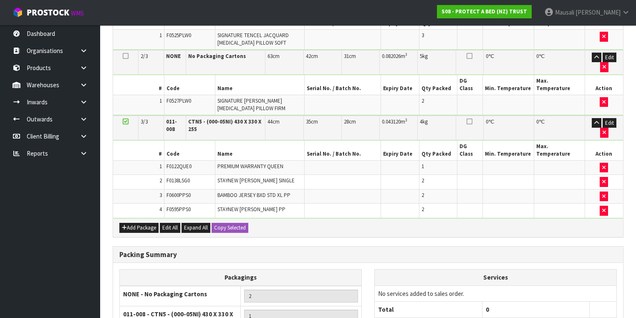
scroll to position [321, 0]
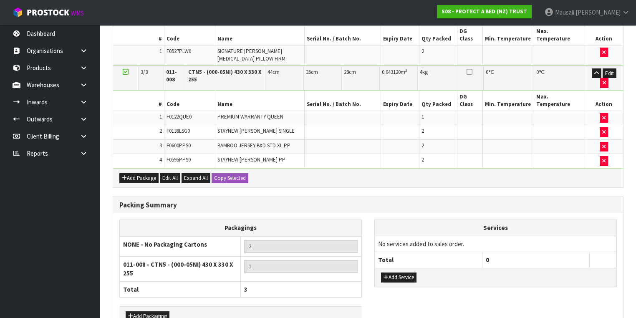
drag, startPoint x: 178, startPoint y: 295, endPoint x: 342, endPoint y: 292, distance: 164.5
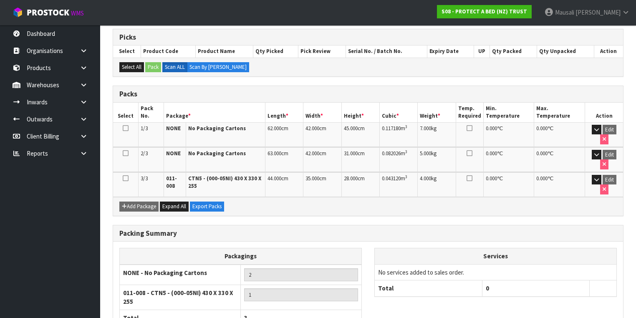
scroll to position [199, 0]
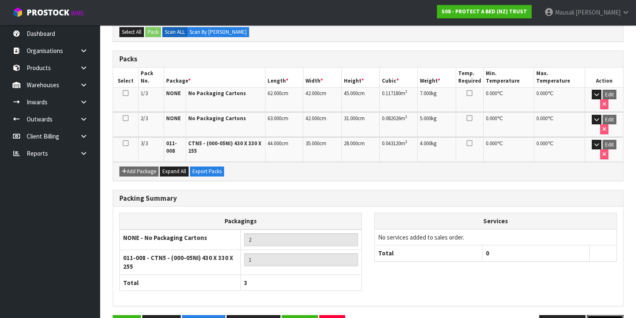
click at [612, 318] on icon "button" at bounding box center [612, 324] width 8 height 6
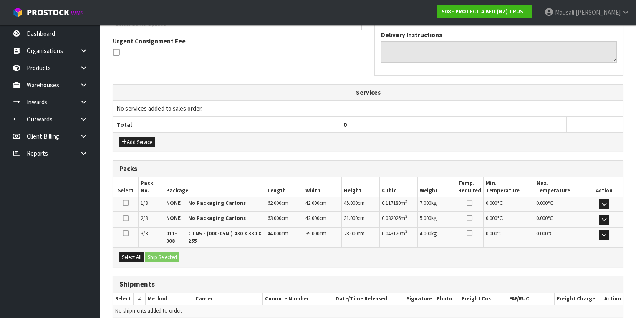
scroll to position [267, 0]
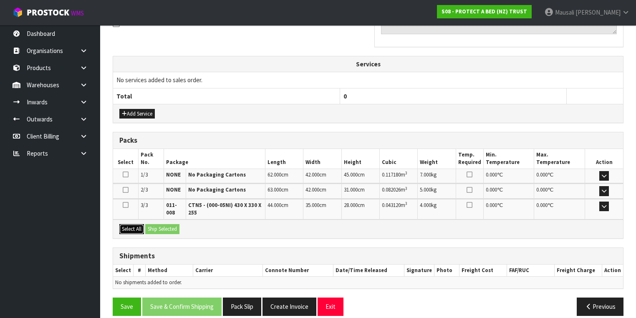
drag, startPoint x: 131, startPoint y: 227, endPoint x: 150, endPoint y: 225, distance: 19.7
click at [133, 227] on button "Select All" at bounding box center [131, 229] width 25 height 10
click at [150, 225] on button "Ship Selected" at bounding box center [162, 229] width 34 height 10
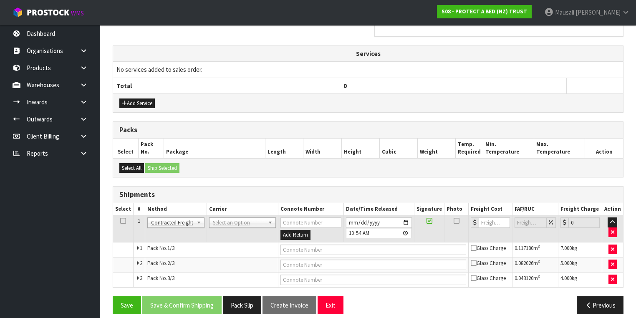
scroll to position [283, 0]
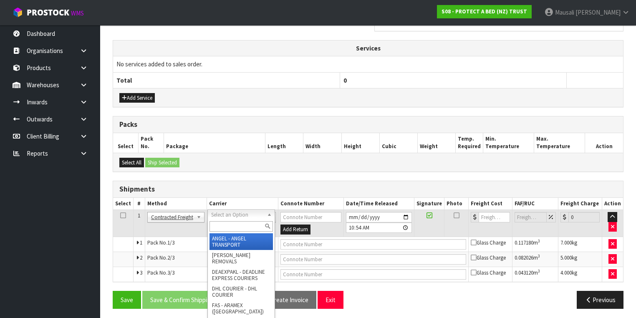
click at [217, 223] on input "text" at bounding box center [241, 226] width 63 height 10
type input "NZP"
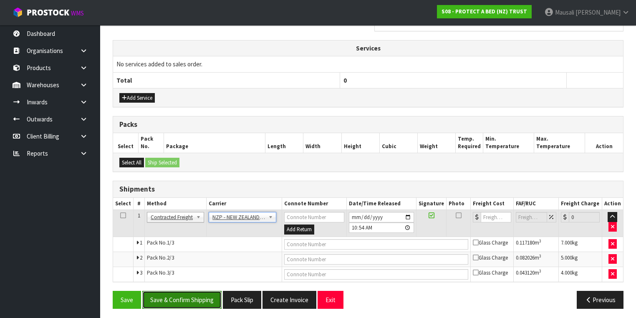
drag, startPoint x: 187, startPoint y: 298, endPoint x: 194, endPoint y: 297, distance: 6.8
click at [188, 298] on button "Save & Confirm Shipping" at bounding box center [181, 300] width 79 height 18
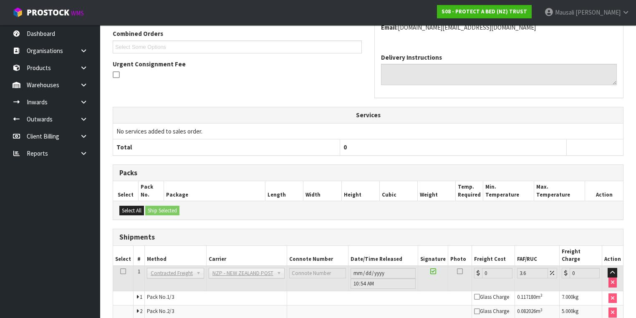
scroll to position [267, 0]
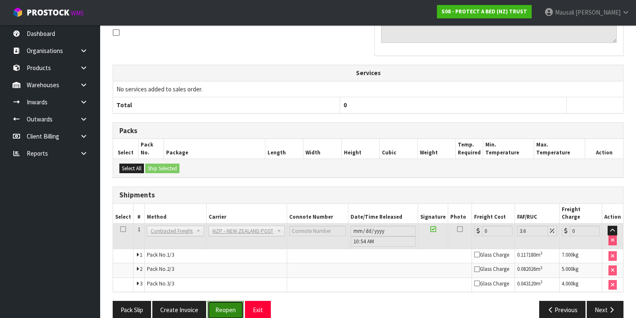
drag, startPoint x: 218, startPoint y: 300, endPoint x: 231, endPoint y: 293, distance: 15.0
click at [218, 301] on button "Reopen" at bounding box center [226, 310] width 36 height 18
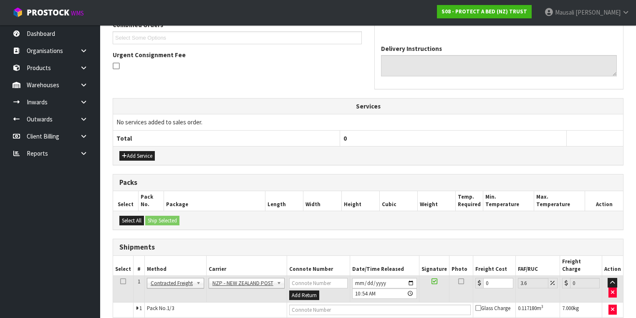
scroll to position [283, 0]
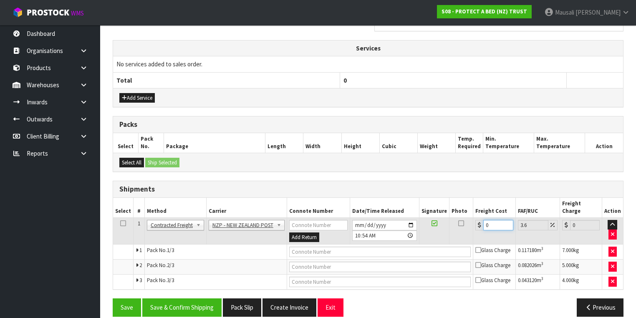
drag, startPoint x: 496, startPoint y: 215, endPoint x: 469, endPoint y: 227, distance: 29.4
click at [469, 227] on tr "1 Client Local Pickup Customer Local Pickup Company Freight Contracted Freight …" at bounding box center [368, 231] width 510 height 27
type input "4"
type input "4.14"
type input "42"
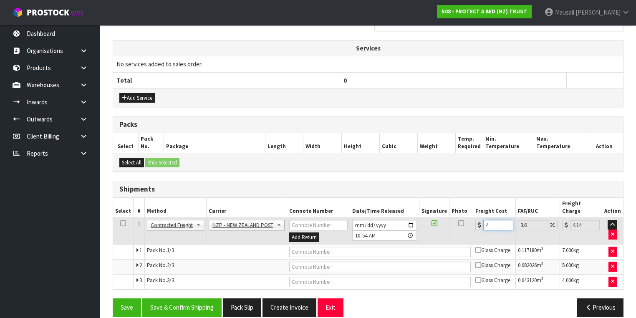
type input "43.51"
type input "42.4"
type input "43.93"
type input "42.42"
type input "43.95"
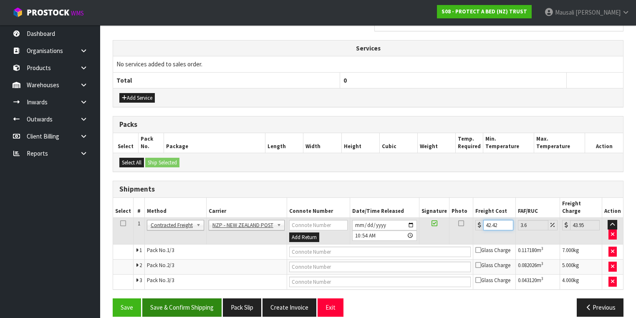
type input "42.42"
click at [193, 299] on button "Save & Confirm Shipping" at bounding box center [181, 308] width 79 height 18
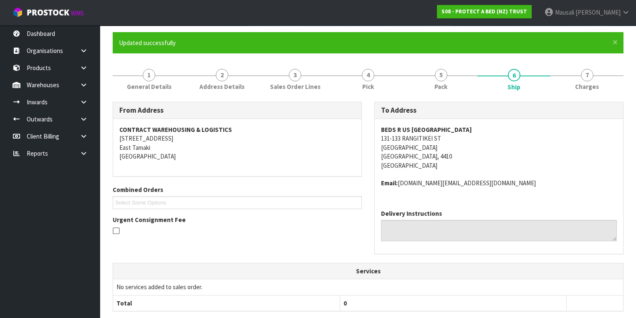
scroll to position [0, 0]
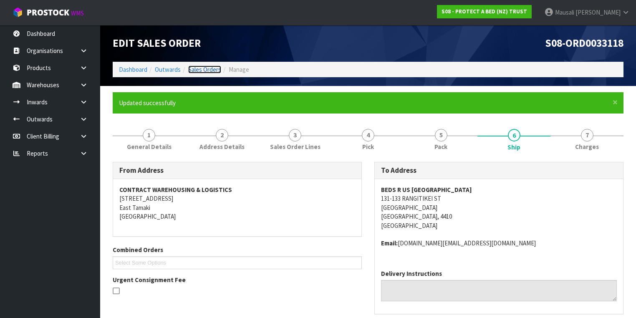
click at [197, 71] on link "Sales Orders" at bounding box center [204, 70] width 33 height 8
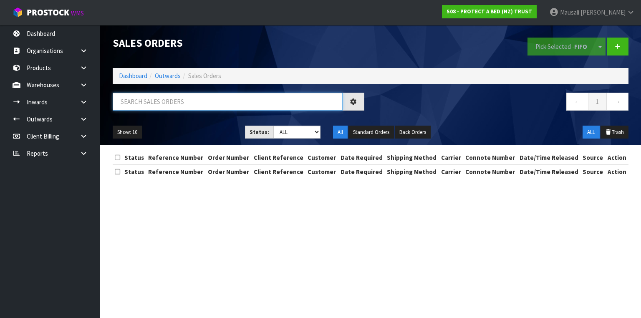
click at [141, 99] on input "text" at bounding box center [228, 102] width 230 height 18
type input "JOB-0409158"
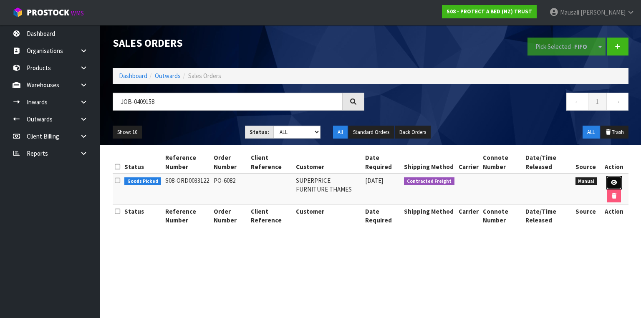
click at [612, 180] on icon at bounding box center [614, 182] width 6 height 5
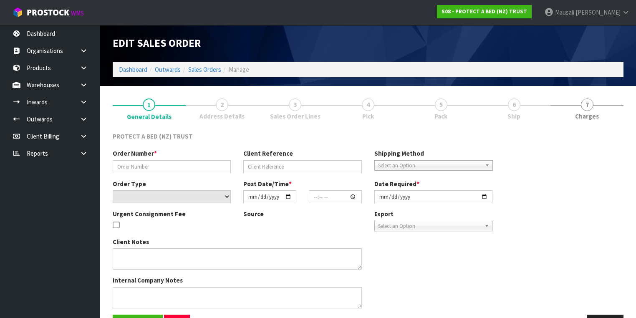
type input "PO-6082"
select select "number:0"
type input "2025-08-25"
type input "08:35:00.000"
type input "2025-08-25"
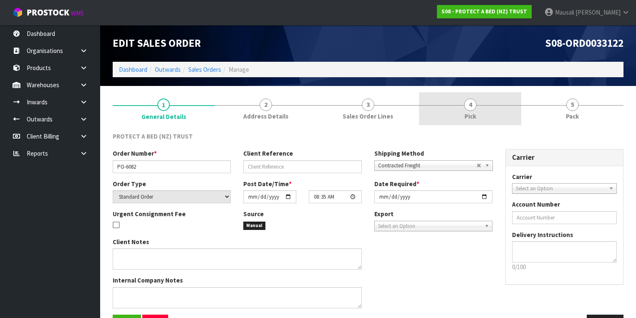
click at [471, 110] on span "4" at bounding box center [470, 105] width 13 height 13
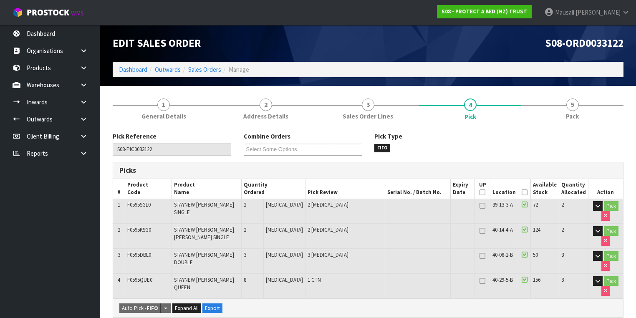
click at [527, 192] on icon at bounding box center [525, 192] width 6 height 0
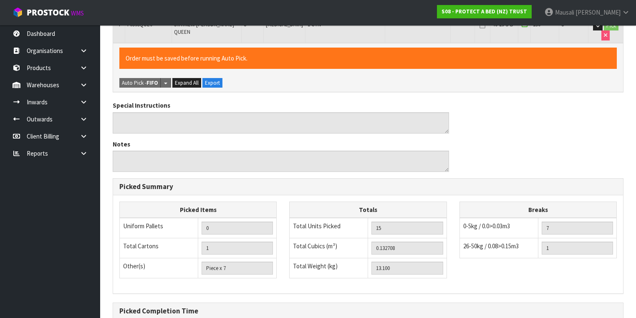
scroll to position [334, 0]
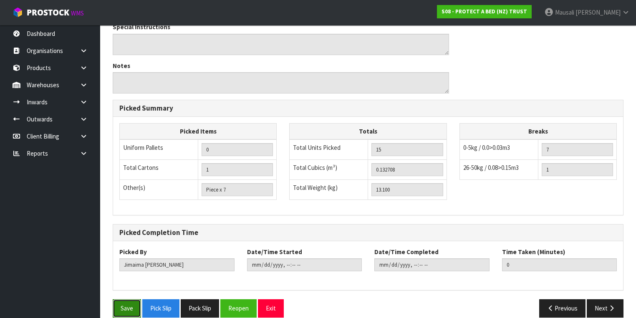
click at [127, 302] on button "Save" at bounding box center [127, 308] width 28 height 18
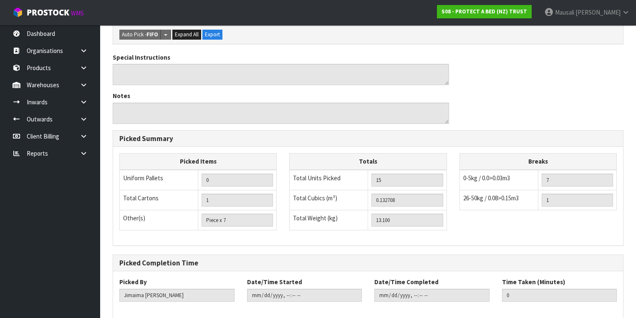
scroll to position [0, 0]
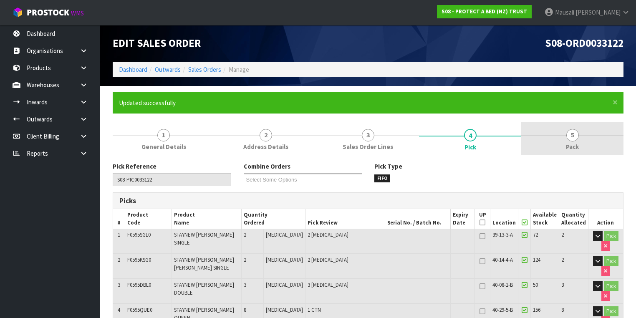
type input "Mausali Tito"
click at [571, 138] on span "5" at bounding box center [573, 135] width 13 height 13
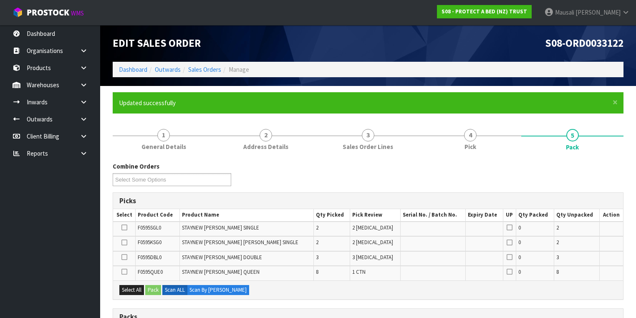
scroll to position [167, 0]
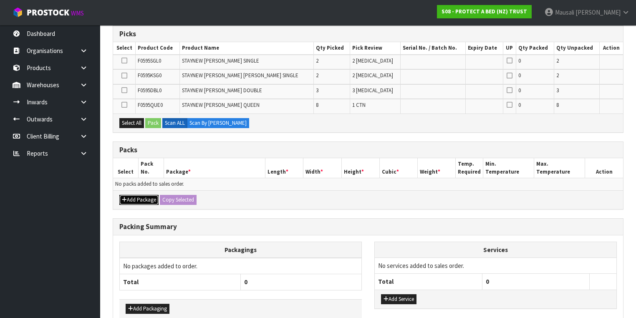
click at [139, 195] on button "Add Package" at bounding box center [138, 200] width 39 height 10
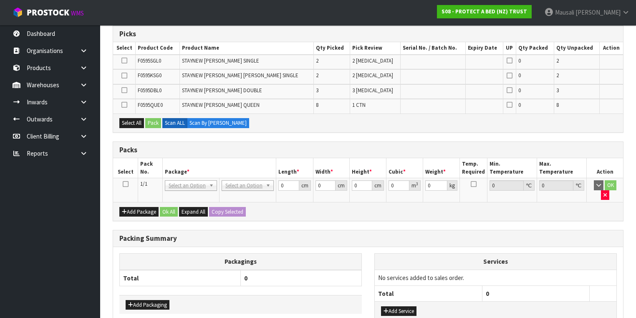
click at [123, 184] on icon at bounding box center [126, 184] width 6 height 0
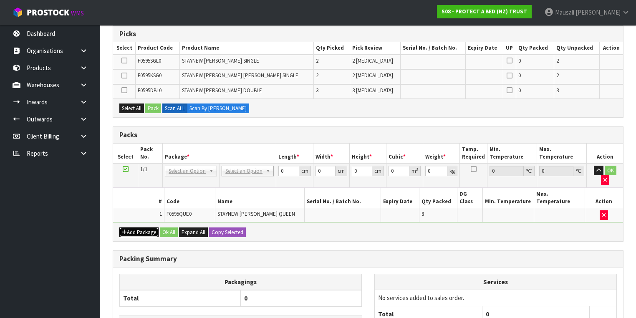
click at [132, 228] on button "Add Package" at bounding box center [138, 233] width 39 height 10
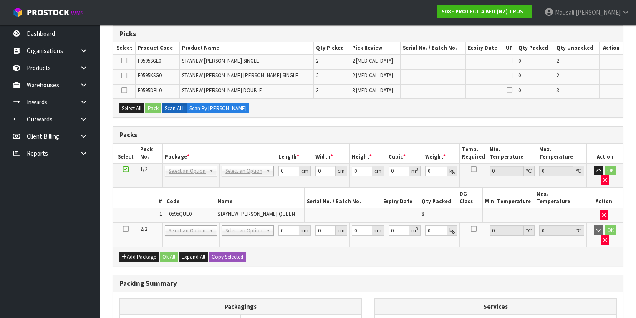
click at [125, 229] on icon at bounding box center [126, 229] width 6 height 0
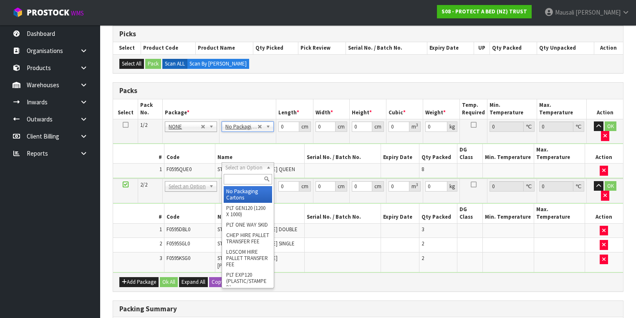
drag, startPoint x: 243, startPoint y: 171, endPoint x: 245, endPoint y: 177, distance: 6.4
click at [243, 178] on input "text" at bounding box center [248, 179] width 48 height 10
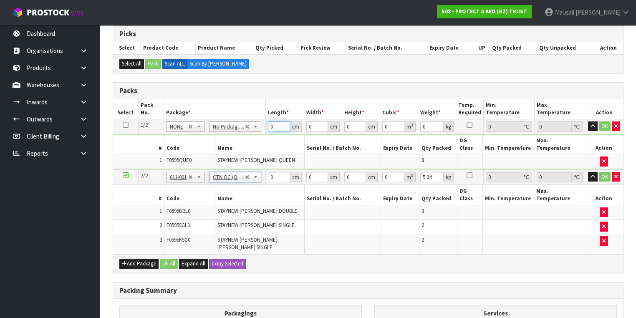
drag, startPoint x: 276, startPoint y: 127, endPoint x: 258, endPoint y: 132, distance: 19.0
click at [258, 132] on tr "1/2 NONE 007-001 007-002 007-004 007-009 007-013 007-014 007-015 007-017 007-01…" at bounding box center [368, 126] width 510 height 15
click at [170, 259] on button "Ok All" at bounding box center [169, 264] width 18 height 10
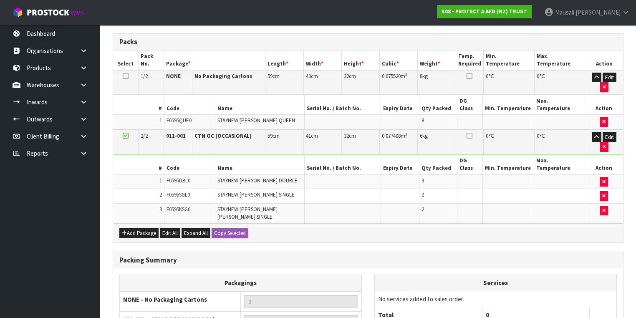
scroll to position [267, 0]
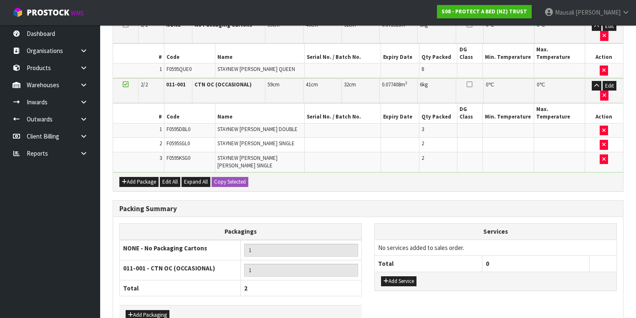
drag, startPoint x: 183, startPoint y: 300, endPoint x: 246, endPoint y: 291, distance: 63.3
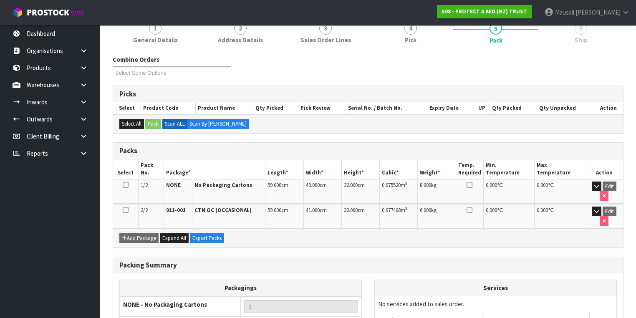
scroll to position [167, 0]
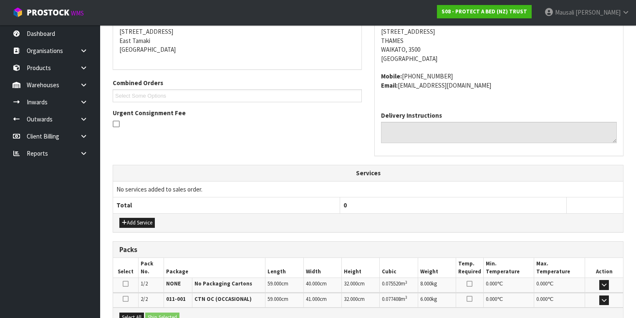
scroll to position [262, 0]
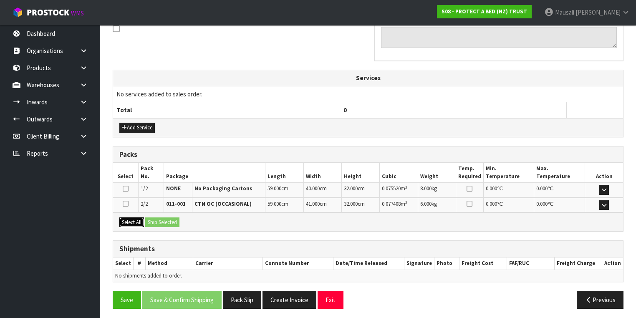
drag, startPoint x: 131, startPoint y: 218, endPoint x: 137, endPoint y: 217, distance: 5.9
click at [134, 218] on button "Select All" at bounding box center [131, 223] width 25 height 10
click at [164, 219] on button "Ship Selected" at bounding box center [162, 223] width 34 height 10
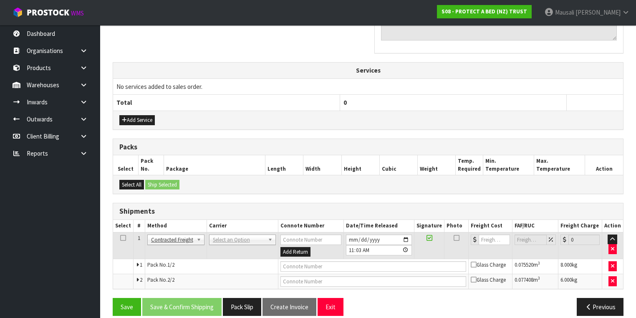
scroll to position [277, 0]
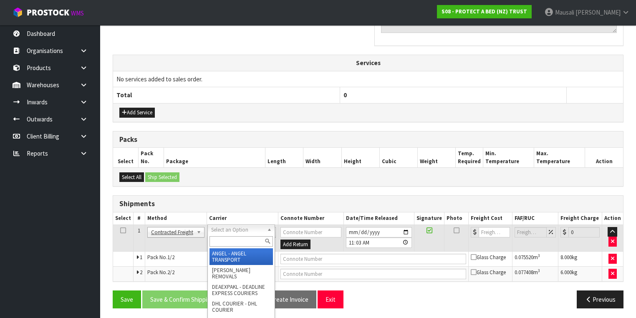
click at [233, 240] on input "text" at bounding box center [241, 241] width 63 height 10
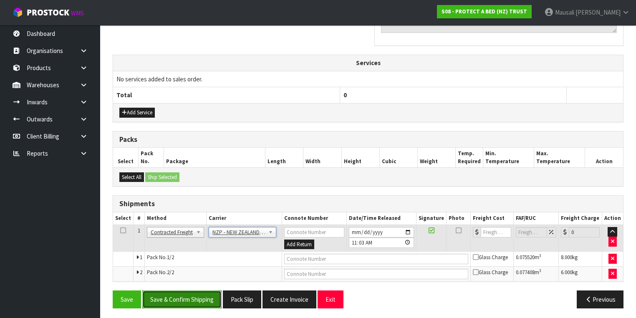
click at [189, 295] on button "Save & Confirm Shipping" at bounding box center [181, 300] width 79 height 18
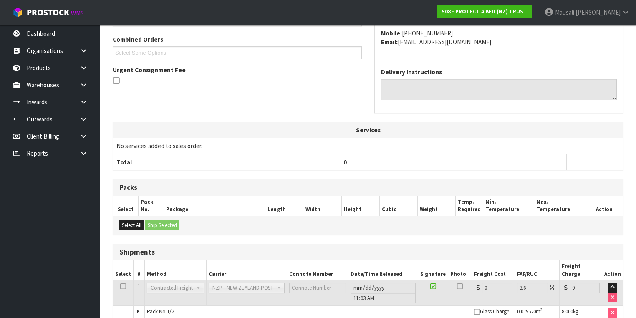
scroll to position [265, 0]
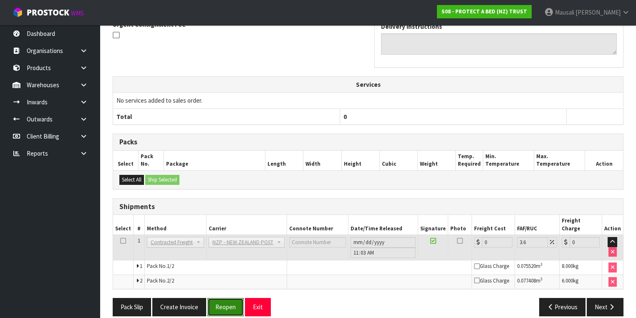
drag, startPoint x: 230, startPoint y: 294, endPoint x: 237, endPoint y: 291, distance: 7.7
click at [230, 298] on button "Reopen" at bounding box center [226, 307] width 36 height 18
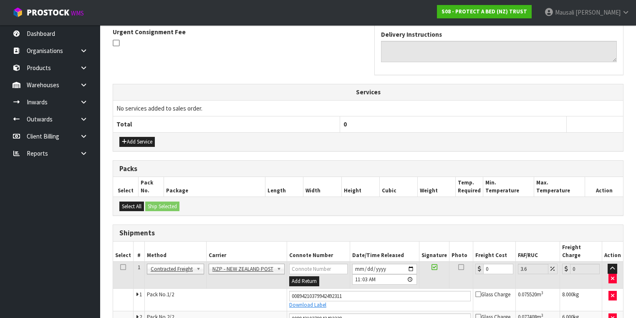
scroll to position [285, 0]
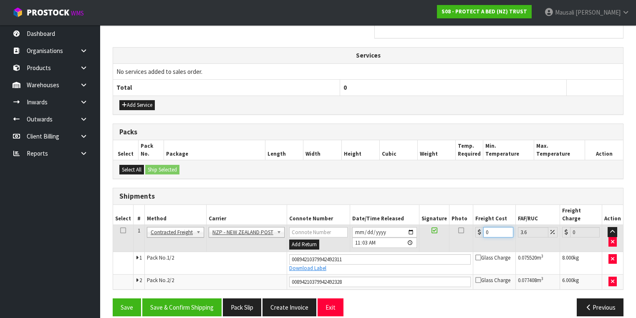
drag, startPoint x: 493, startPoint y: 220, endPoint x: 477, endPoint y: 229, distance: 17.9
click at [477, 229] on td "0" at bounding box center [494, 238] width 42 height 27
click at [168, 299] on button "Save & Confirm Shipping" at bounding box center [181, 308] width 79 height 18
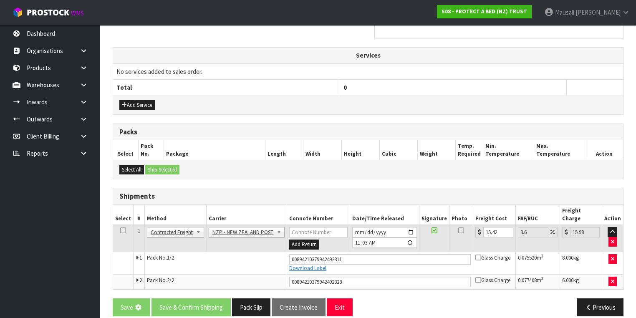
scroll to position [0, 0]
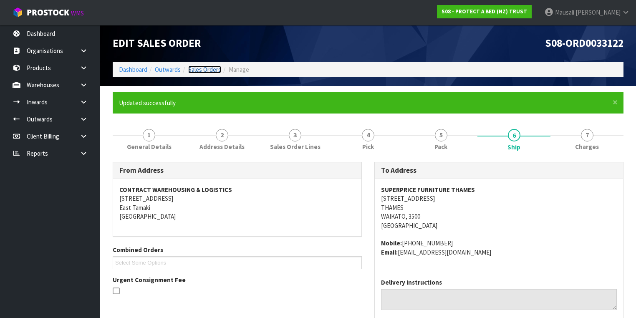
click at [200, 67] on link "Sales Orders" at bounding box center [204, 70] width 33 height 8
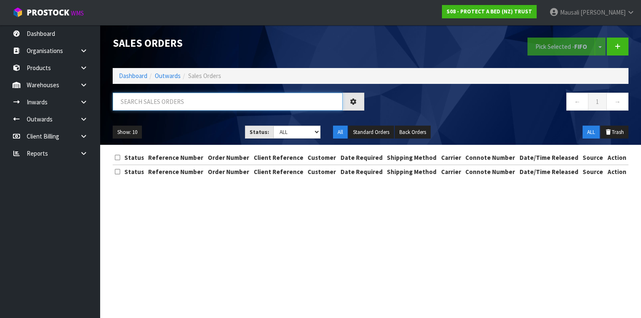
click at [125, 106] on input "text" at bounding box center [228, 102] width 230 height 18
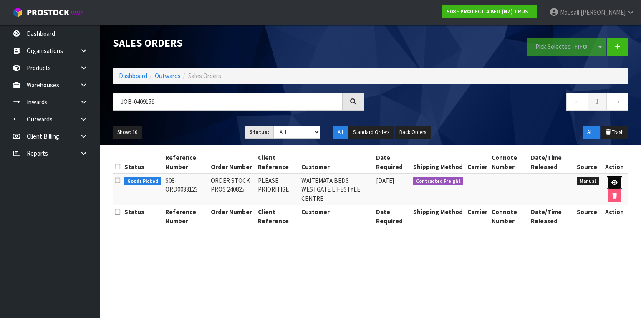
click at [616, 181] on icon at bounding box center [615, 182] width 6 height 5
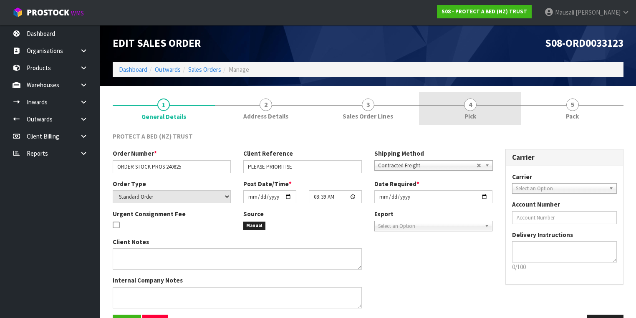
click at [487, 109] on link "4 Pick" at bounding box center [470, 108] width 102 height 33
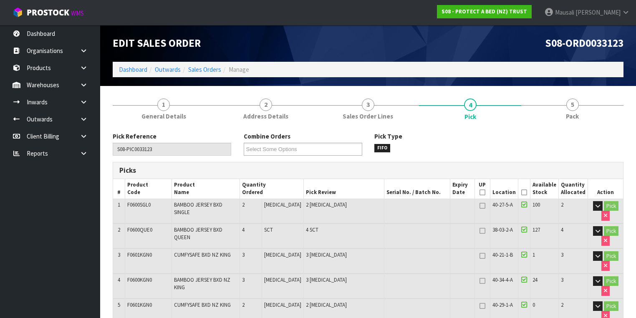
click at [526, 192] on icon at bounding box center [524, 192] width 6 height 0
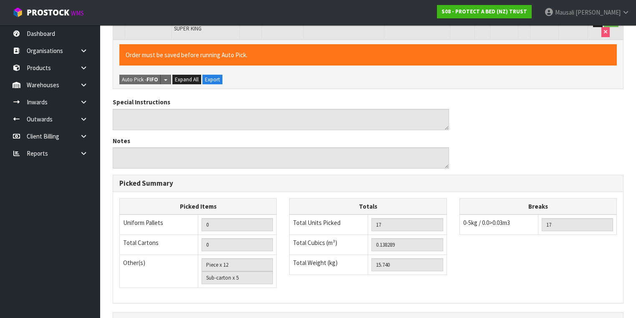
scroll to position [428, 0]
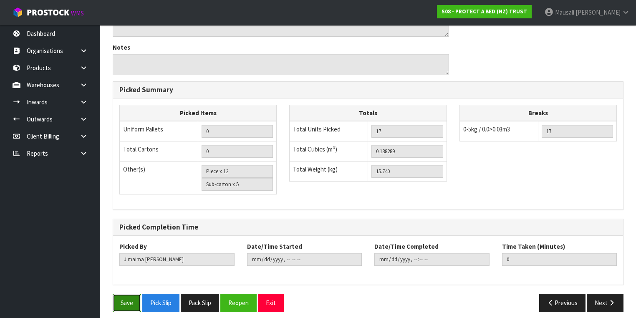
click at [125, 301] on button "Save" at bounding box center [127, 303] width 28 height 18
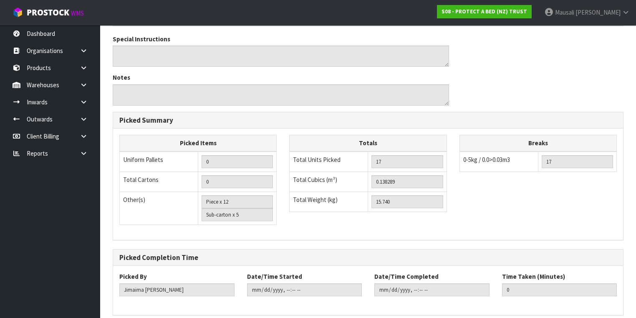
scroll to position [0, 0]
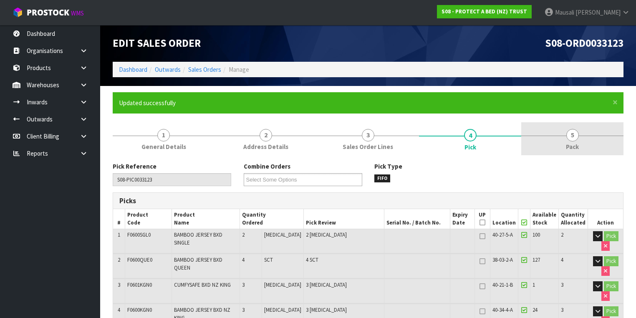
click at [570, 134] on span "5" at bounding box center [573, 135] width 13 height 13
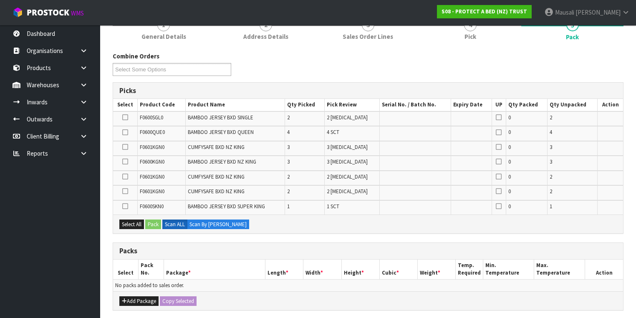
scroll to position [167, 0]
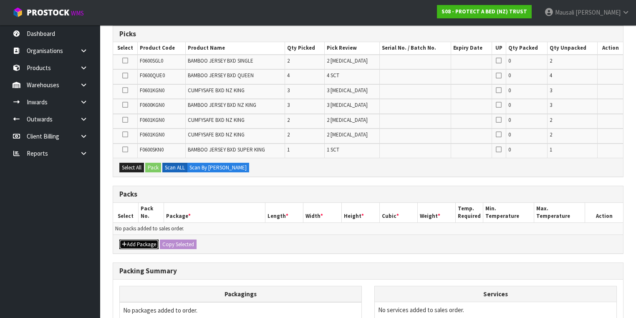
click at [137, 242] on button "Add Package" at bounding box center [138, 245] width 39 height 10
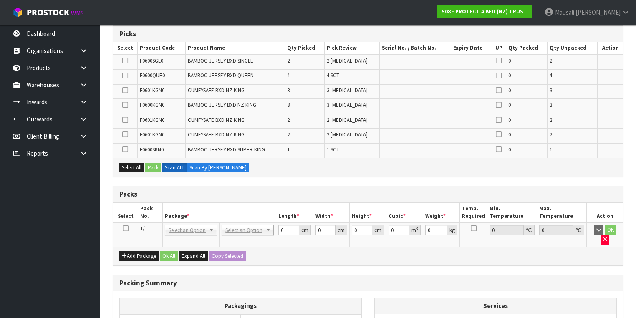
click at [126, 228] on icon at bounding box center [126, 228] width 6 height 0
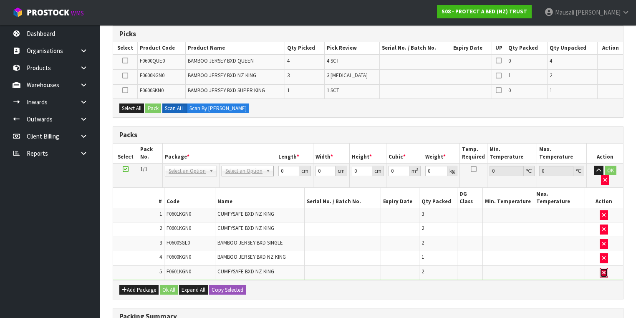
click at [603, 270] on icon "button" at bounding box center [604, 272] width 3 height 5
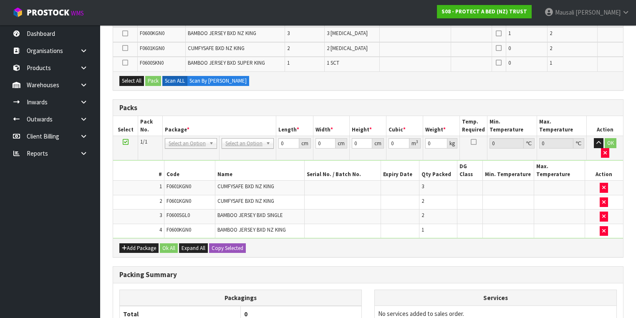
scroll to position [267, 0]
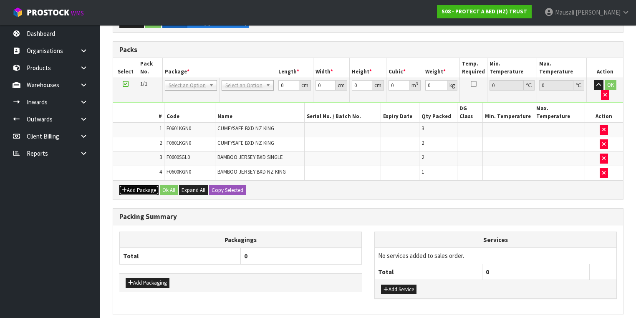
click at [135, 185] on button "Add Package" at bounding box center [138, 190] width 39 height 10
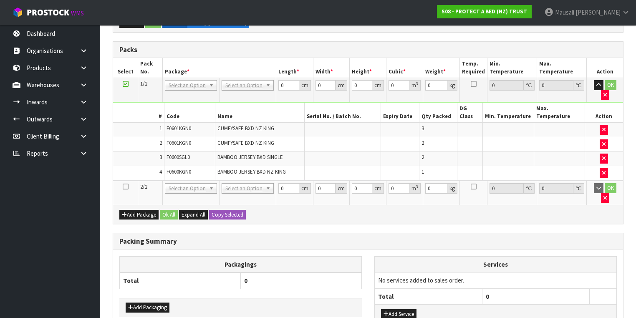
click at [125, 187] on icon at bounding box center [126, 187] width 6 height 0
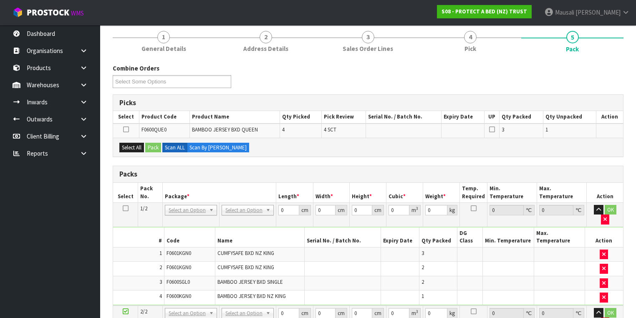
scroll to position [171, 0]
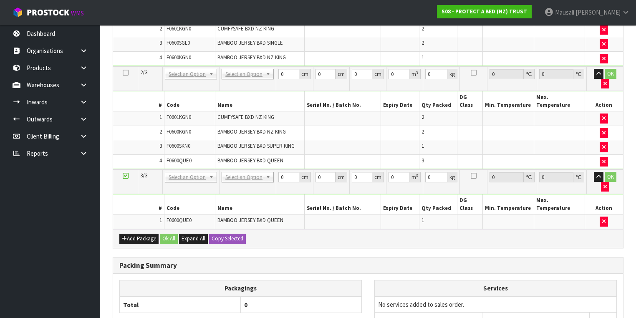
scroll to position [189, 0]
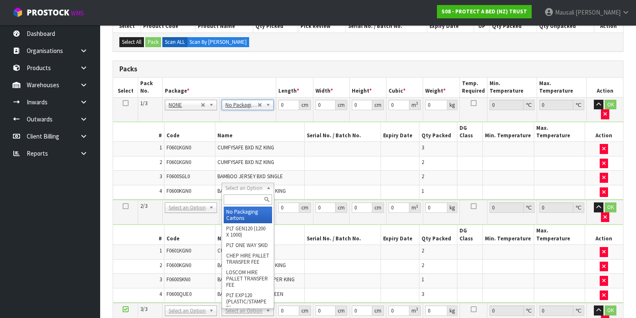
drag, startPoint x: 237, startPoint y: 187, endPoint x: 240, endPoint y: 195, distance: 8.7
click at [240, 199] on input "text" at bounding box center [248, 200] width 48 height 10
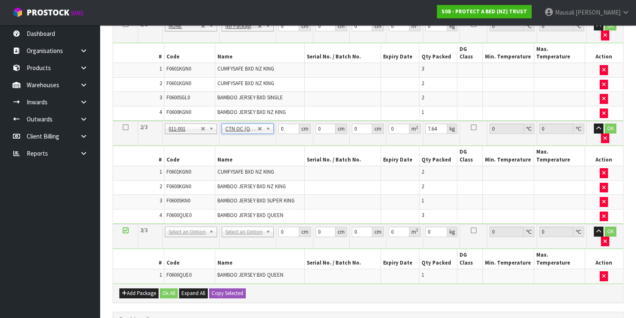
scroll to position [322, 0]
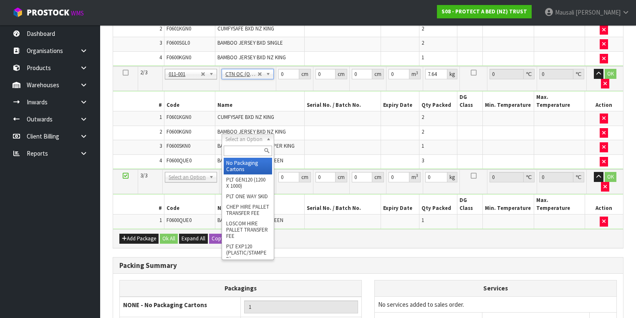
click at [230, 150] on input "text" at bounding box center [248, 151] width 48 height 10
drag, startPoint x: 230, startPoint y: 166, endPoint x: 253, endPoint y: 149, distance: 28.1
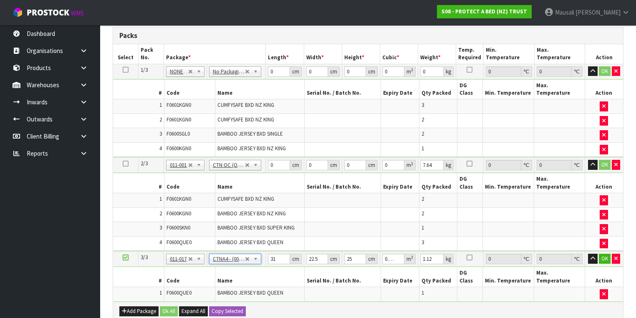
scroll to position [155, 0]
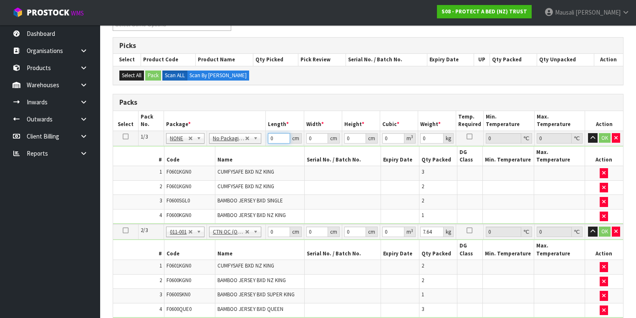
drag, startPoint x: 275, startPoint y: 134, endPoint x: 259, endPoint y: 142, distance: 17.9
click at [260, 142] on tr "1/3 NONE 007-001 007-002 007-004 007-009 007-013 007-014 007-015 007-017 007-01…" at bounding box center [368, 138] width 510 height 15
drag, startPoint x: 316, startPoint y: 137, endPoint x: 297, endPoint y: 148, distance: 21.1
click at [298, 147] on tbody "1/3 NONE 007-001 007-002 007-004 007-009 007-013 007-014 007-015 007-017 007-01…" at bounding box center [368, 178] width 510 height 94
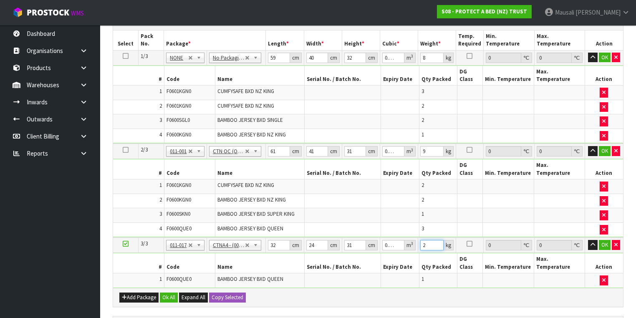
scroll to position [289, 0]
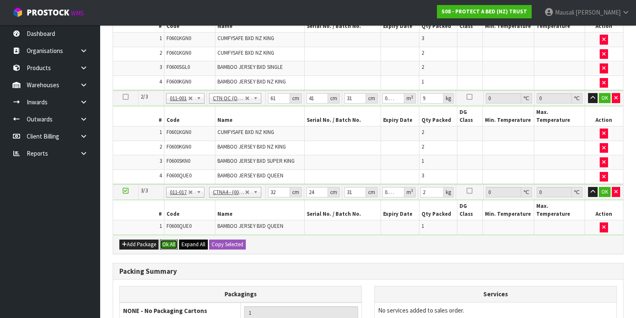
drag, startPoint x: 174, startPoint y: 215, endPoint x: 182, endPoint y: 230, distance: 17.2
click at [174, 240] on button "Ok All" at bounding box center [169, 245] width 18 height 10
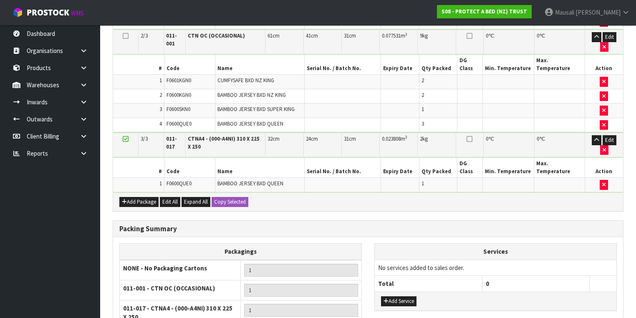
scroll to position [408, 0]
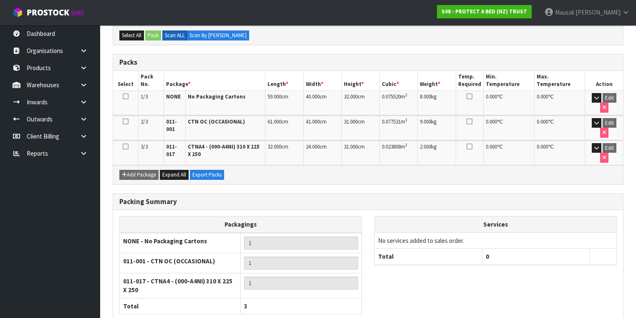
scroll to position [224, 0]
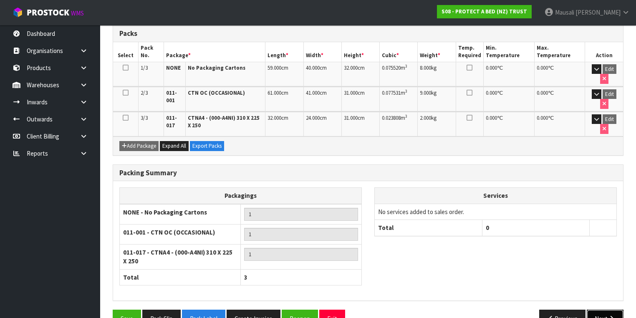
click at [601, 310] on button "Next" at bounding box center [605, 319] width 37 height 18
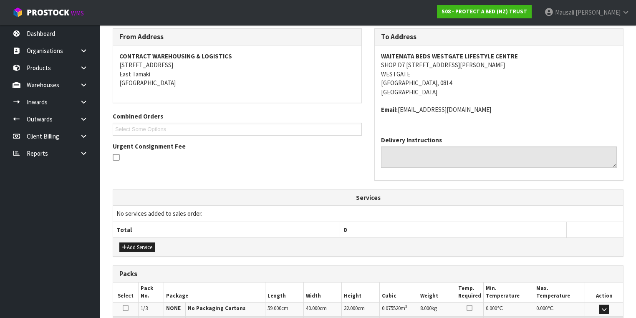
scroll to position [279, 0]
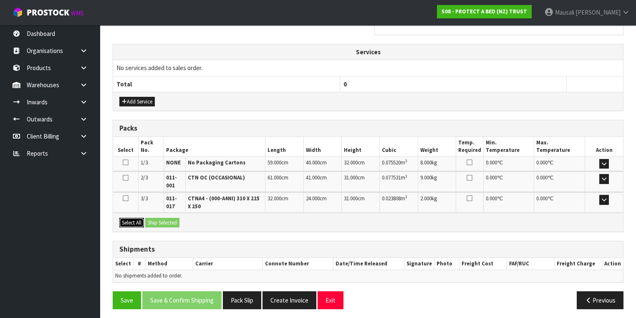
click at [134, 218] on button "Select All" at bounding box center [131, 223] width 25 height 10
click at [158, 213] on div "Select All Ship Selected" at bounding box center [368, 222] width 510 height 19
click at [165, 220] on button "Ship Selected" at bounding box center [162, 223] width 34 height 10
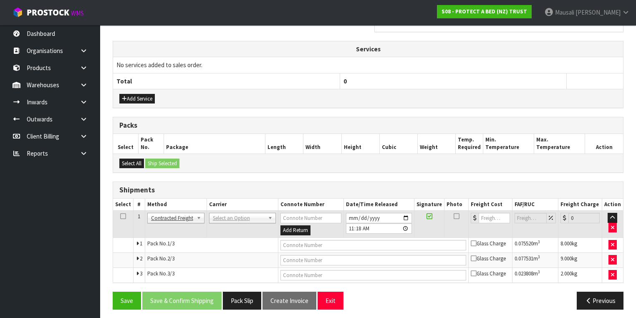
scroll to position [283, 0]
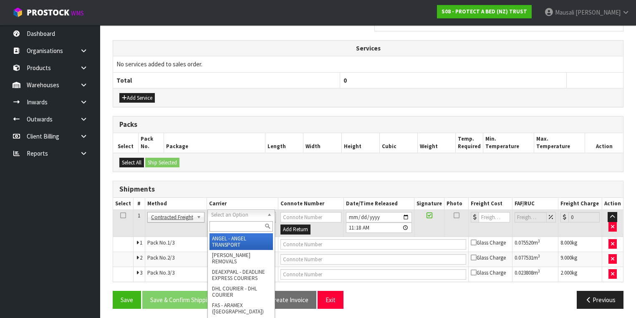
click at [222, 224] on input "text" at bounding box center [241, 226] width 63 height 10
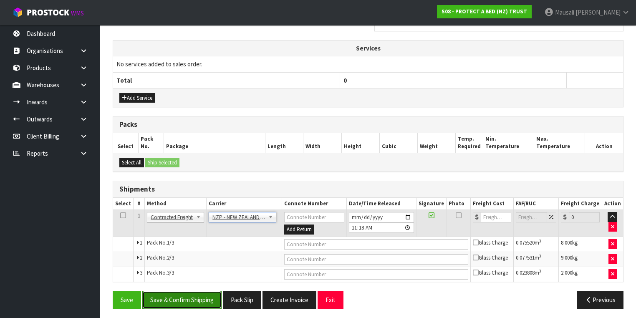
click at [179, 293] on button "Save & Confirm Shipping" at bounding box center [181, 300] width 79 height 18
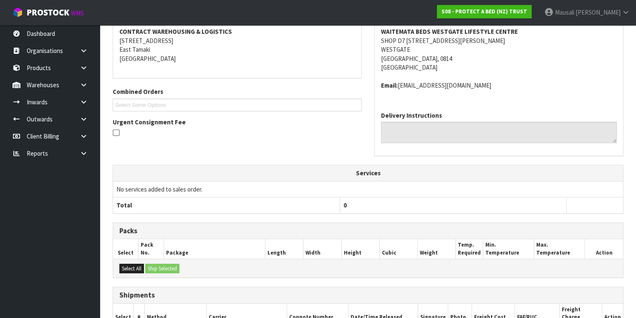
scroll to position [270, 0]
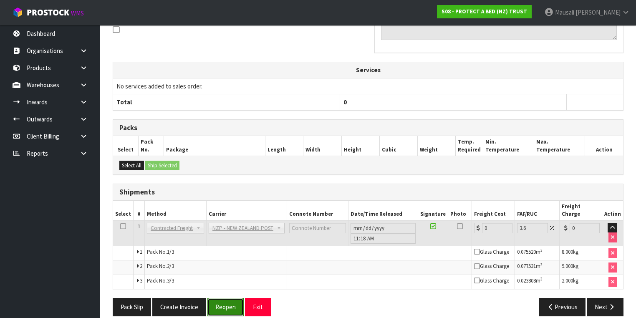
click at [223, 298] on button "Reopen" at bounding box center [226, 307] width 36 height 18
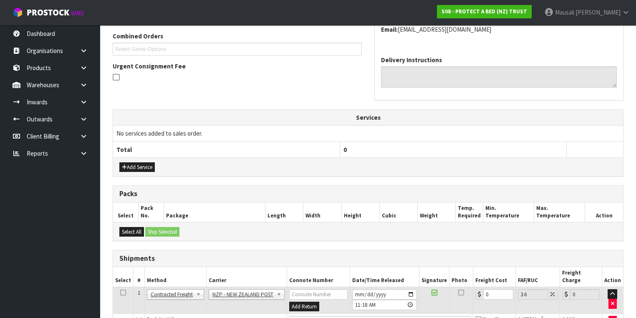
scroll to position [267, 0]
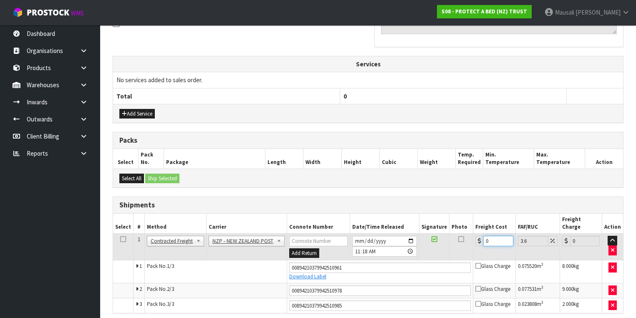
drag, startPoint x: 491, startPoint y: 231, endPoint x: 481, endPoint y: 234, distance: 10.0
click at [484, 236] on input "0" at bounding box center [499, 241] width 30 height 10
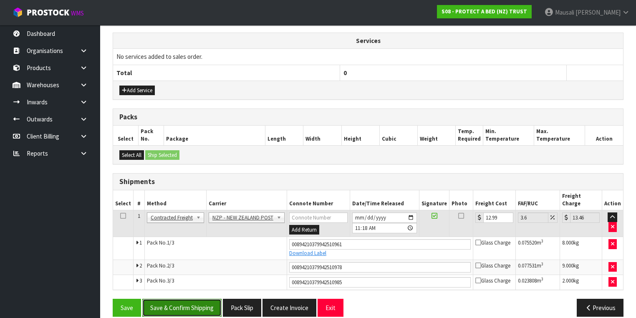
click at [169, 299] on button "Save & Confirm Shipping" at bounding box center [181, 308] width 79 height 18
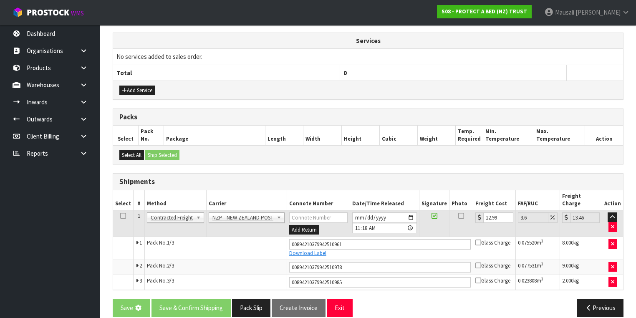
scroll to position [0, 0]
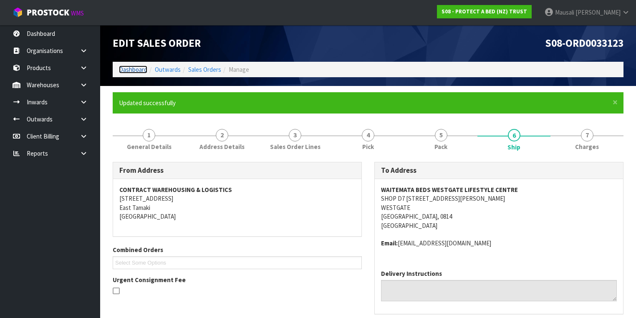
click at [134, 68] on link "Dashboard" at bounding box center [133, 70] width 28 height 8
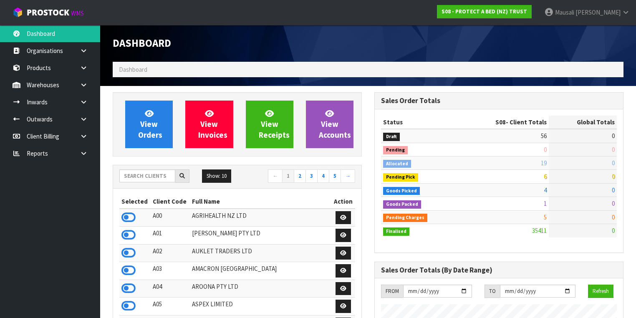
scroll to position [630, 262]
click at [140, 177] on input "text" at bounding box center [147, 176] width 56 height 13
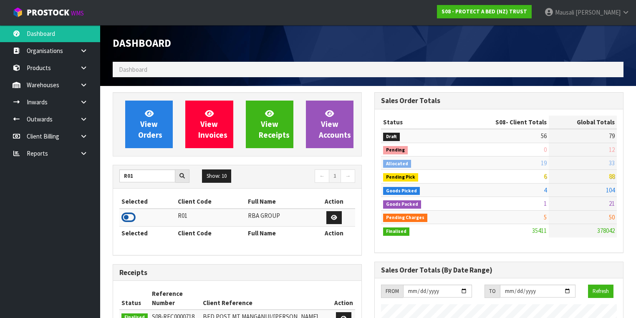
click at [131, 216] on icon at bounding box center [129, 217] width 14 height 13
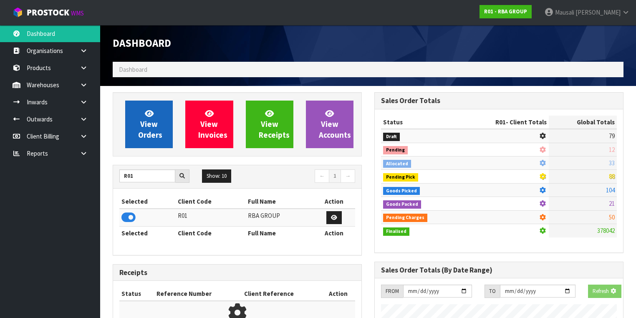
scroll to position [417015, 417272]
click at [143, 127] on span "View Orders" at bounding box center [150, 124] width 24 height 31
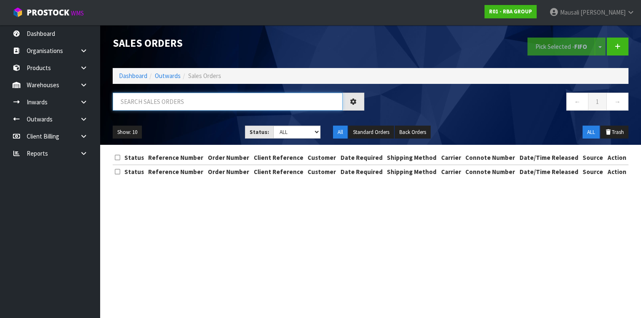
click at [124, 107] on input "text" at bounding box center [228, 102] width 230 height 18
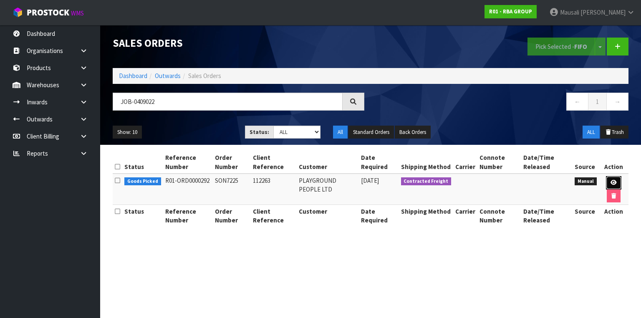
click at [611, 179] on link at bounding box center [613, 182] width 15 height 13
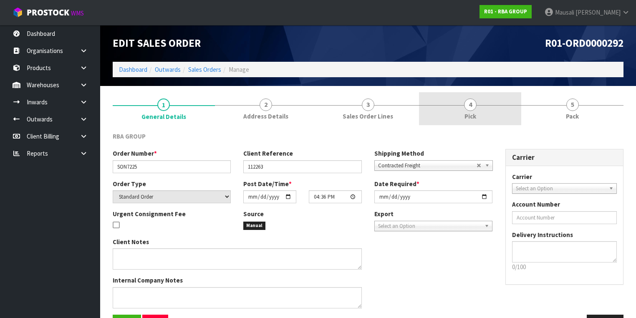
click at [462, 106] on link "4 Pick" at bounding box center [470, 108] width 102 height 33
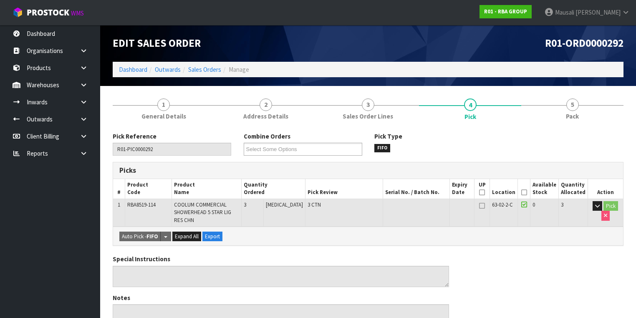
click at [526, 192] on icon at bounding box center [524, 192] width 6 height 0
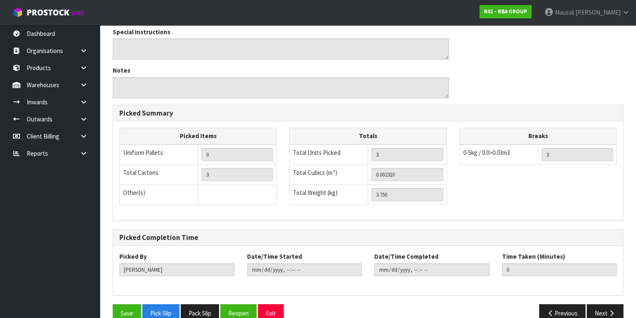
scroll to position [272, 0]
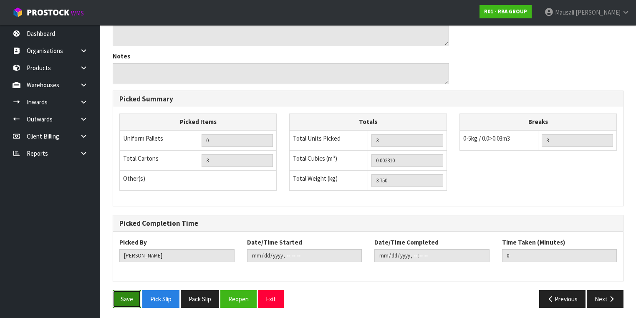
drag, startPoint x: 118, startPoint y: 301, endPoint x: 151, endPoint y: 289, distance: 35.1
click at [119, 301] on button "Save" at bounding box center [127, 299] width 28 height 18
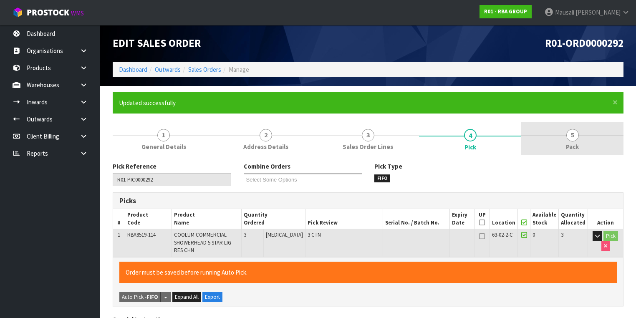
click at [570, 139] on span "5" at bounding box center [573, 135] width 13 height 13
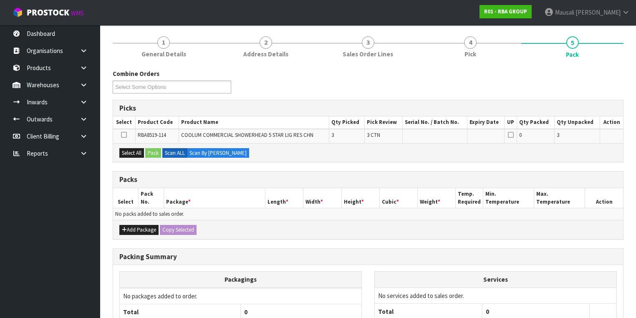
scroll to position [134, 0]
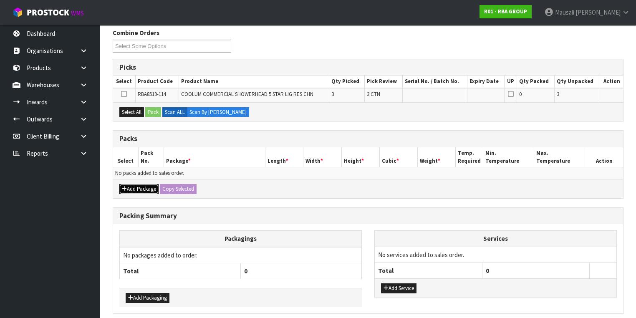
click at [137, 190] on button "Add Package" at bounding box center [138, 189] width 39 height 10
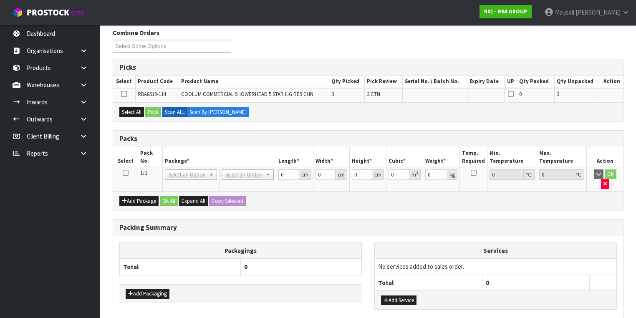
click at [124, 173] on icon at bounding box center [126, 173] width 6 height 0
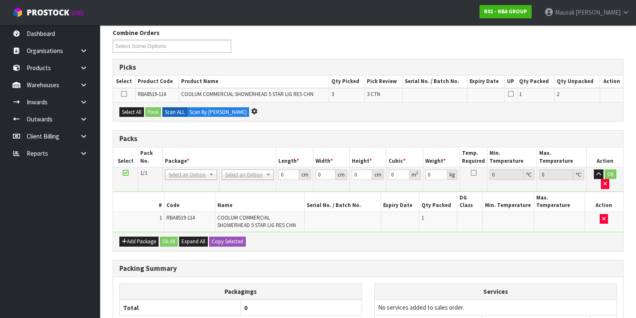
scroll to position [167, 0]
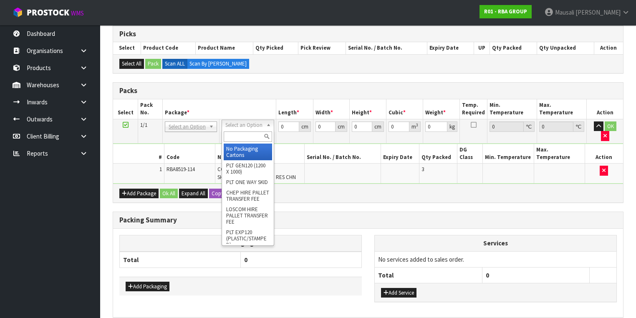
click at [234, 133] on input "text" at bounding box center [248, 137] width 48 height 10
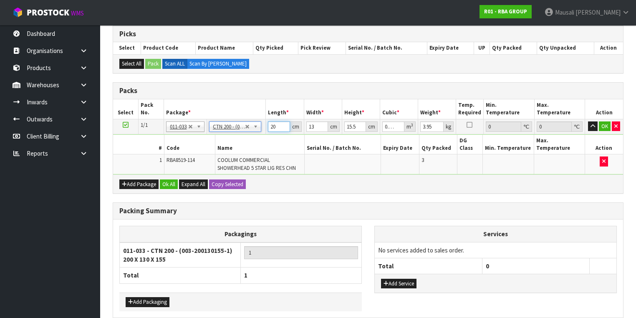
drag, startPoint x: 276, startPoint y: 125, endPoint x: 268, endPoint y: 132, distance: 10.7
click at [268, 131] on td "20 cm" at bounding box center [285, 126] width 38 height 15
click at [167, 180] on button "Ok All" at bounding box center [169, 185] width 18 height 10
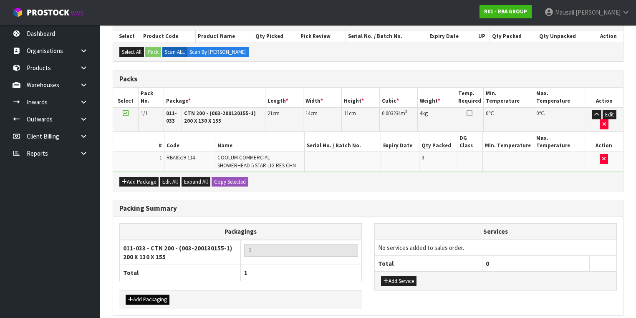
scroll to position [200, 0]
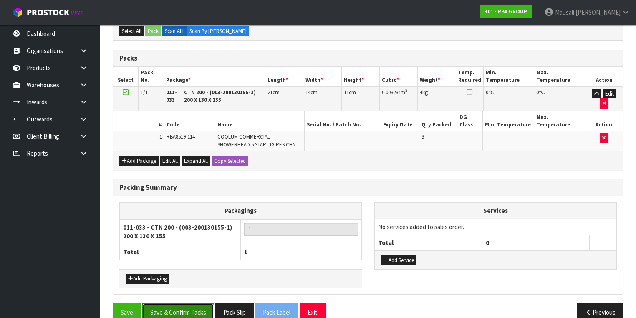
click at [190, 304] on button "Save & Confirm Packs" at bounding box center [178, 313] width 72 height 18
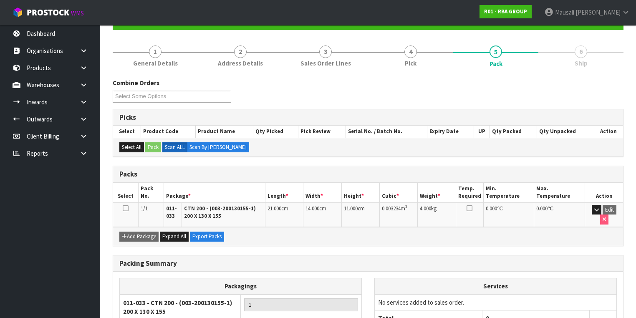
scroll to position [149, 0]
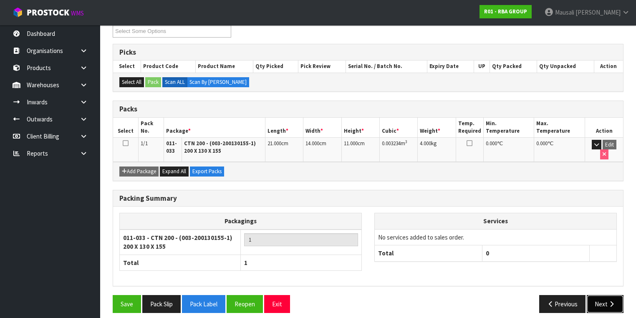
click at [605, 295] on button "Next" at bounding box center [605, 304] width 37 height 18
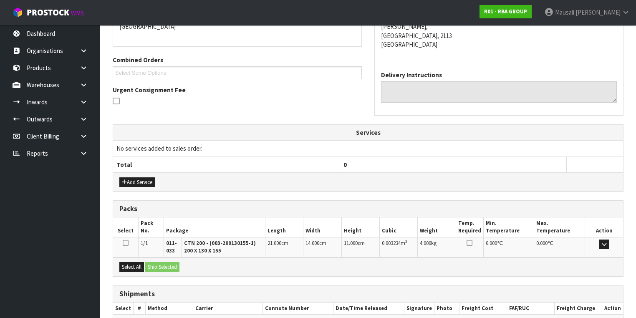
scroll to position [235, 0]
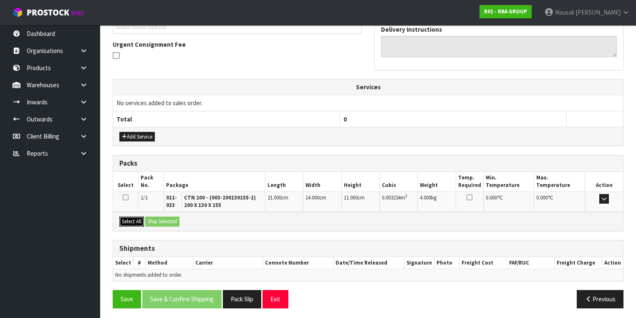
drag, startPoint x: 133, startPoint y: 220, endPoint x: 158, endPoint y: 217, distance: 25.6
click at [139, 220] on button "Select All" at bounding box center [131, 222] width 25 height 10
click at [158, 217] on button "Ship Selected" at bounding box center [162, 222] width 34 height 10
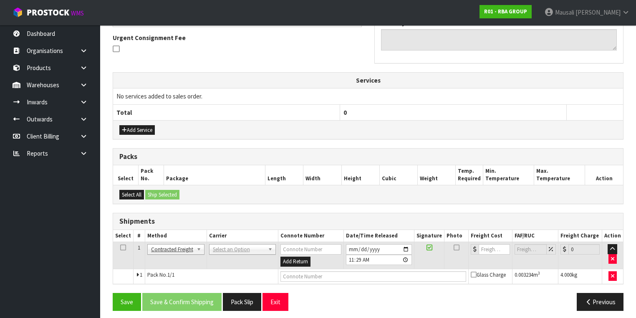
scroll to position [244, 0]
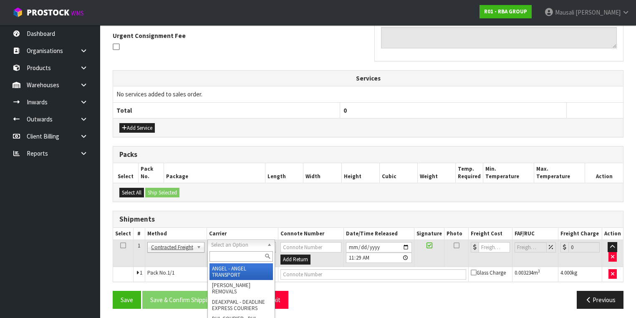
click at [219, 257] on input "text" at bounding box center [241, 256] width 63 height 10
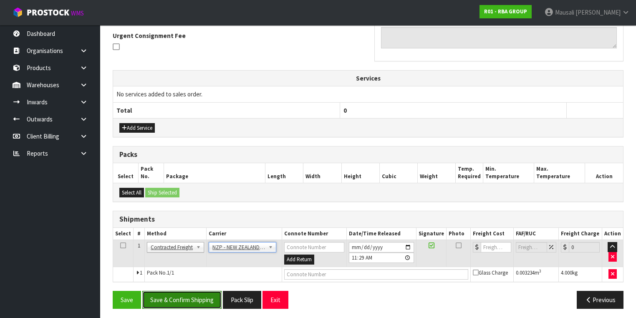
click at [197, 295] on button "Save & Confirm Shipping" at bounding box center [181, 300] width 79 height 18
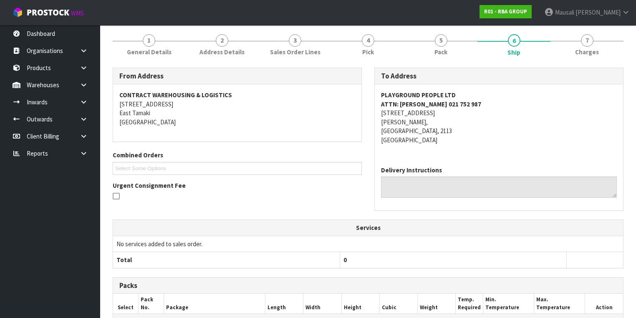
scroll to position [233, 0]
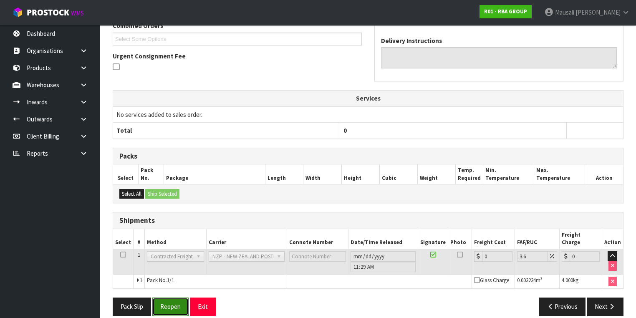
click at [172, 298] on button "Reopen" at bounding box center [170, 307] width 36 height 18
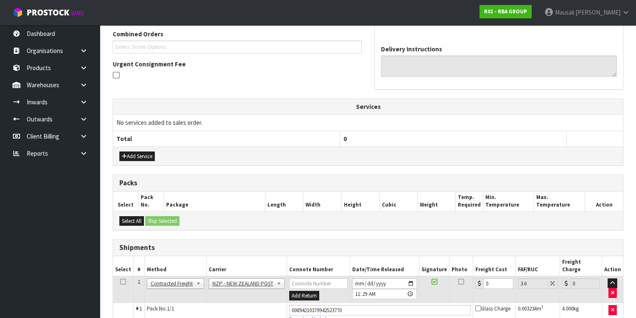
scroll to position [252, 0]
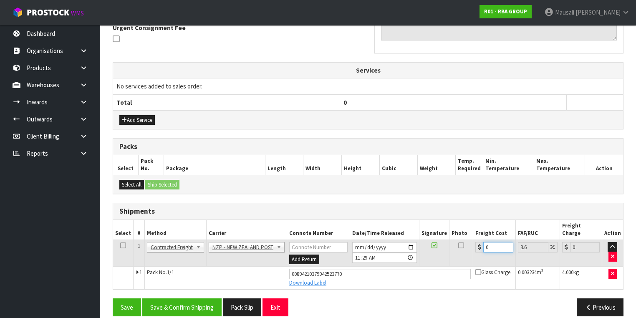
drag, startPoint x: 491, startPoint y: 240, endPoint x: 473, endPoint y: 246, distance: 19.3
click at [473, 246] on td "0" at bounding box center [494, 253] width 42 height 27
click at [189, 299] on button "Save & Confirm Shipping" at bounding box center [181, 308] width 79 height 18
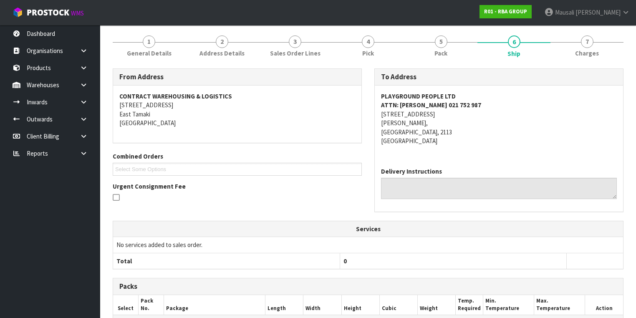
scroll to position [134, 0]
